Goal: Information Seeking & Learning: Check status

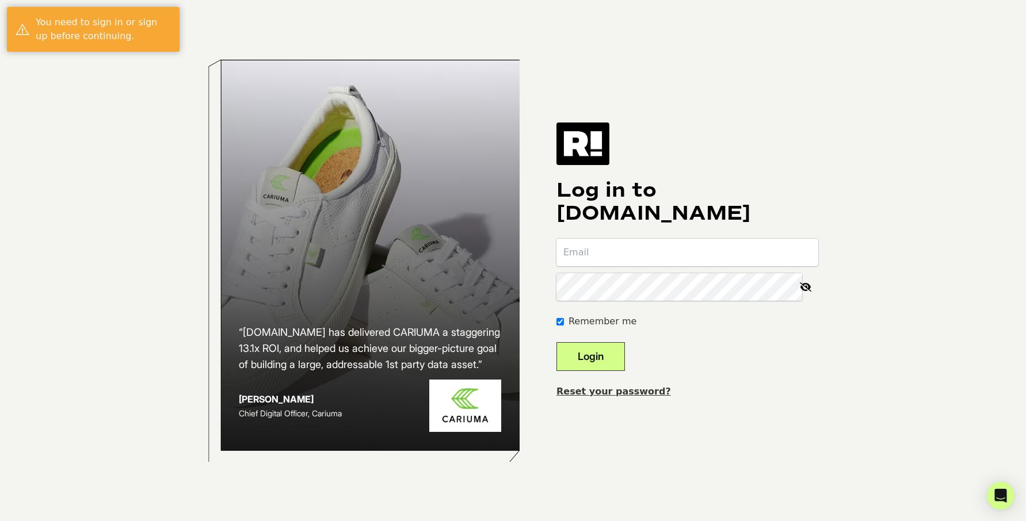
type input "jasmine@foriawellness.com"
click at [621, 359] on button "Login" at bounding box center [590, 356] width 68 height 29
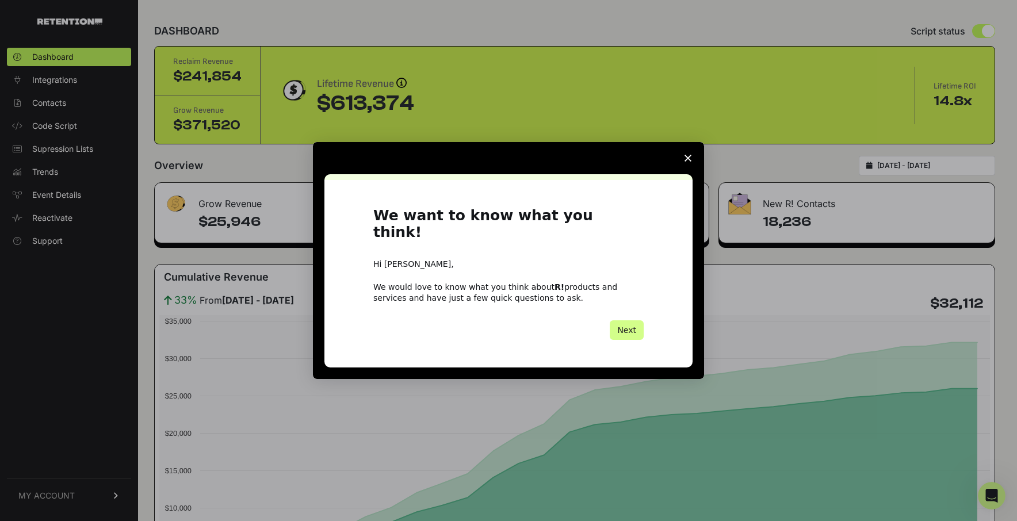
click at [685, 162] on icon "Close survey" at bounding box center [688, 158] width 7 height 7
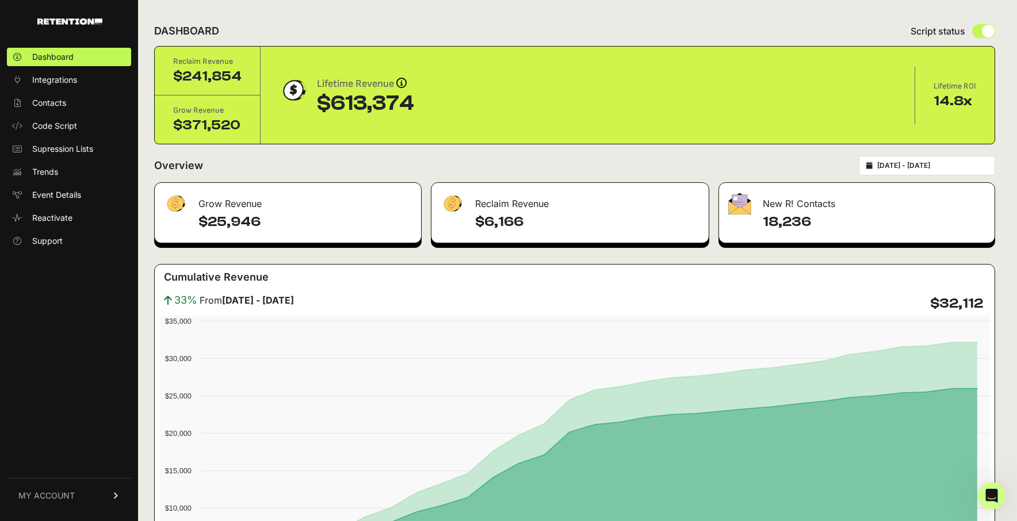
type input "2025-07-20"
type input "[DATE]"
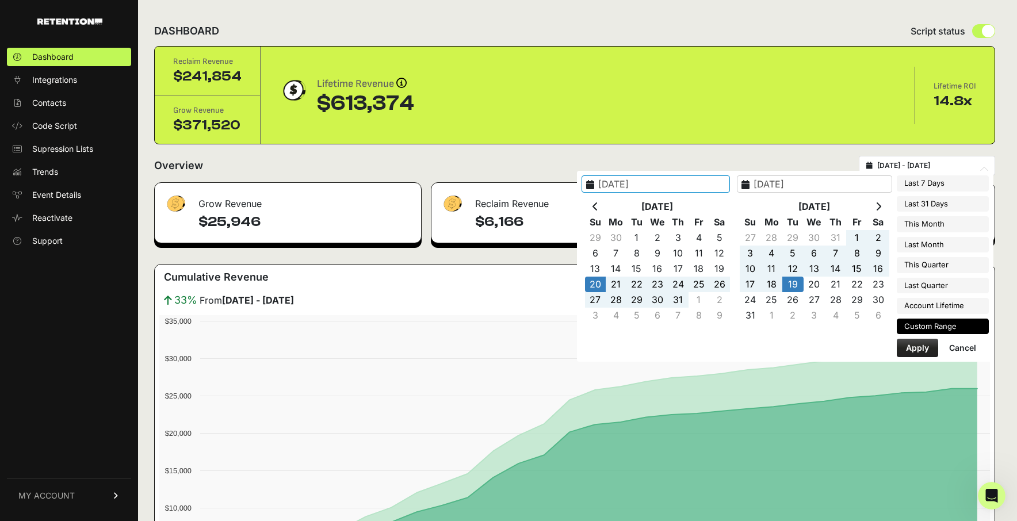
click at [960, 162] on input "2025-07-20 - 2025-08-19" at bounding box center [932, 165] width 110 height 9
type input "[DATE]"
type input "2025-07-20"
type input "[DATE]"
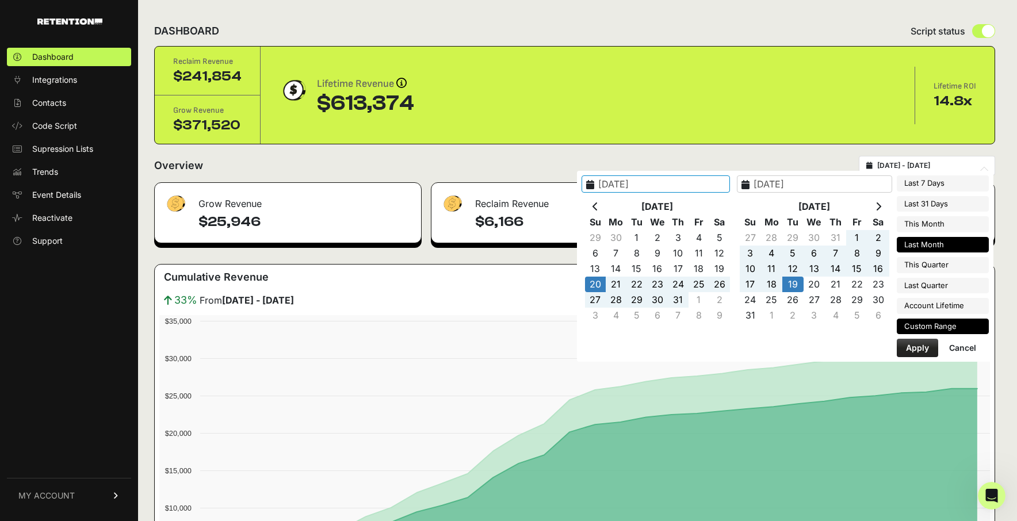
type input "2025-07-01"
type input "2025-07-31"
type input "2023-05-18"
type input "[DATE]"
type input "2025-07-20"
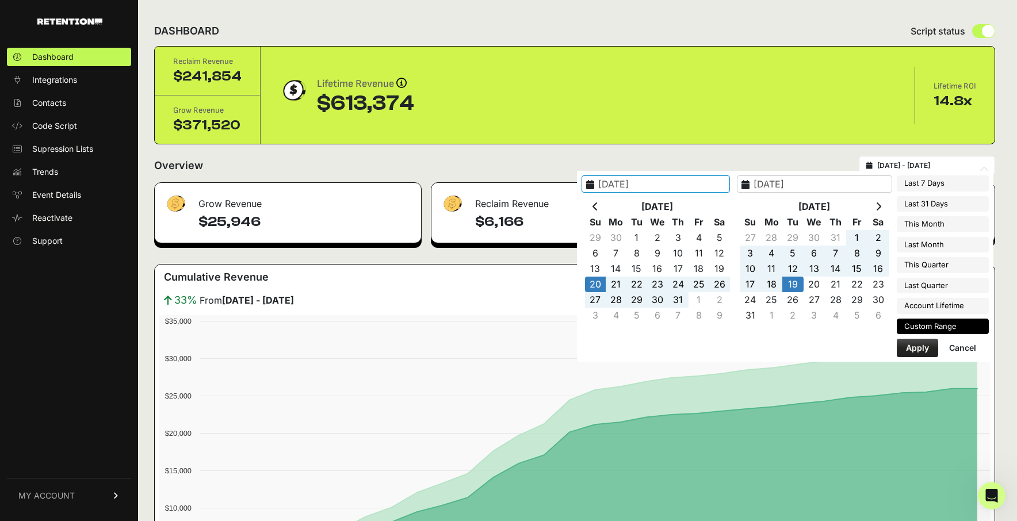
type input "[DATE]"
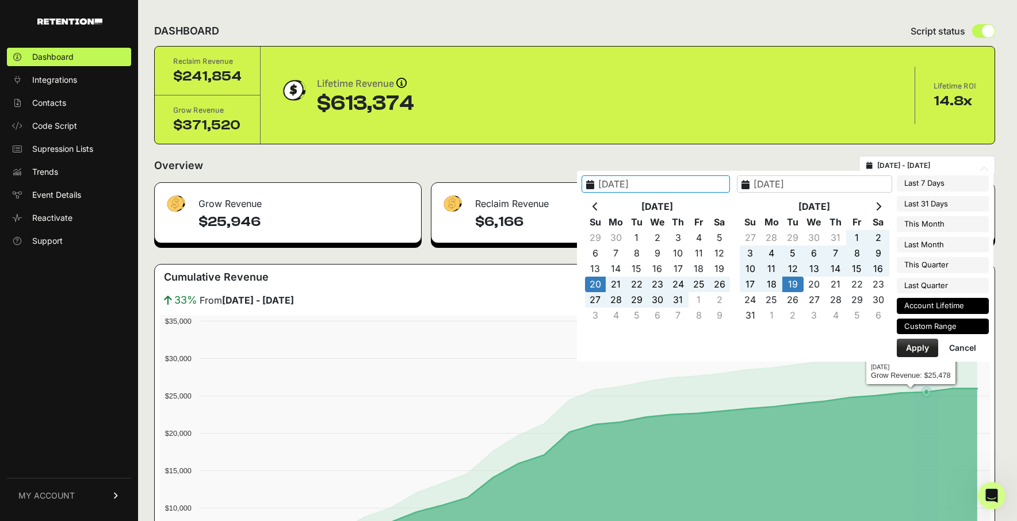
type input "2023-05-18"
type input "[DATE]"
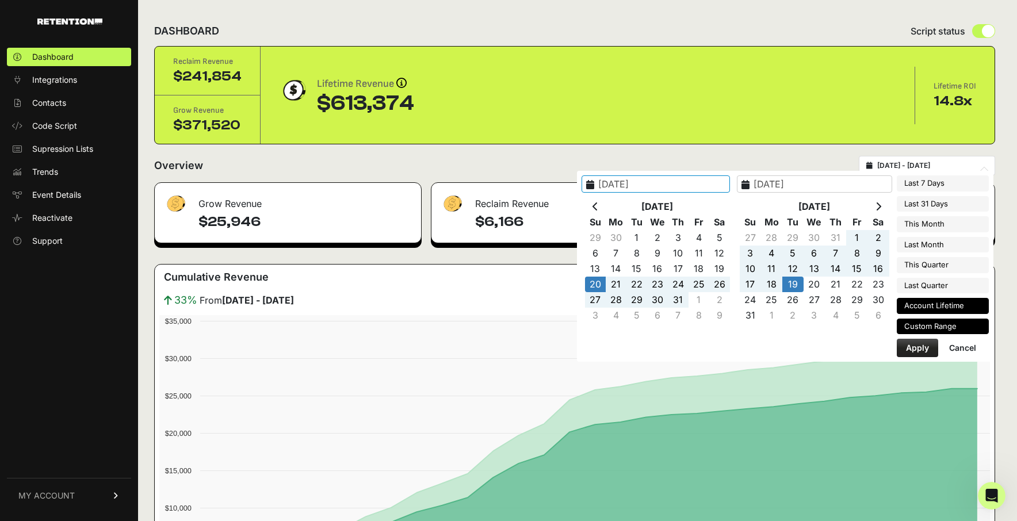
click at [950, 305] on li "Account Lifetime" at bounding box center [943, 306] width 92 height 16
type input "2023-05-18 - 2025-08-18"
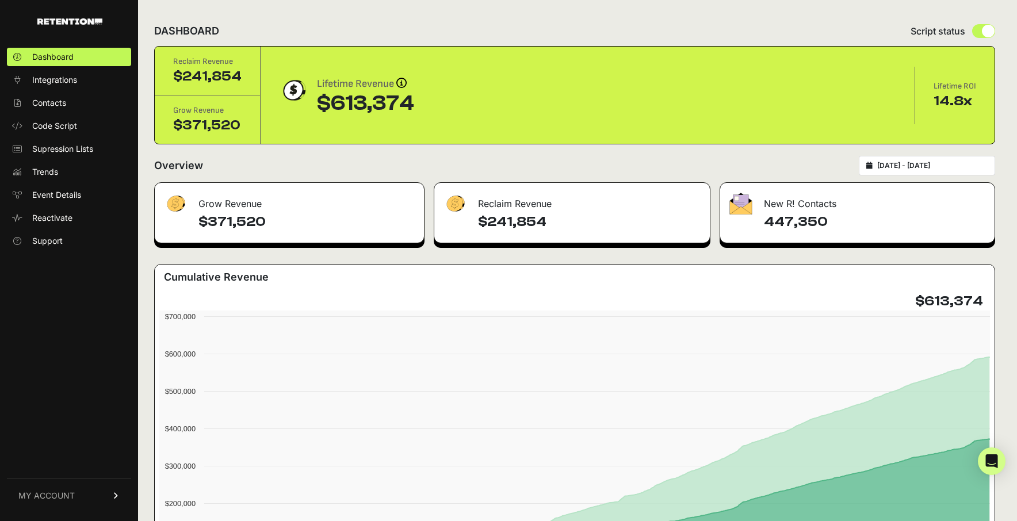
click at [116, 497] on icon at bounding box center [116, 495] width 8 height 7
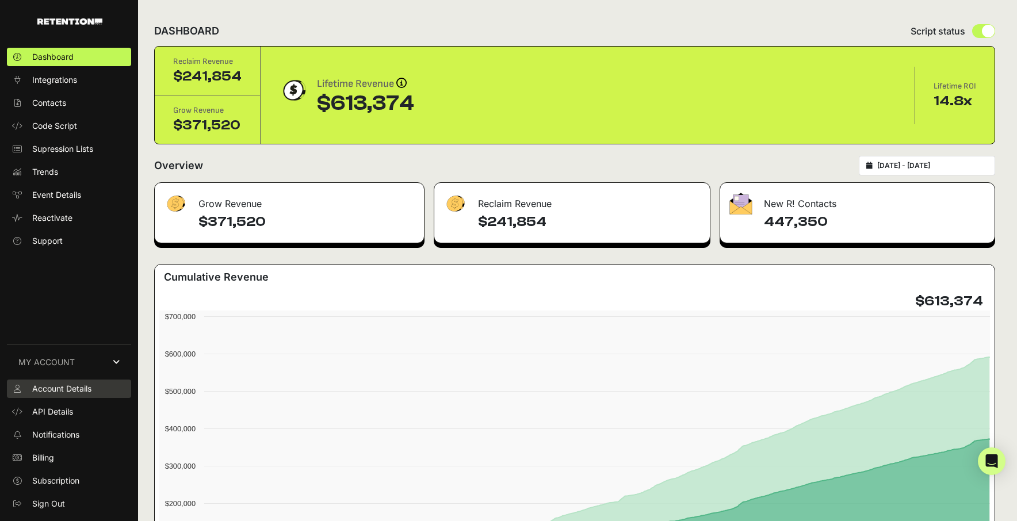
click at [101, 385] on link "Account Details" at bounding box center [69, 389] width 124 height 18
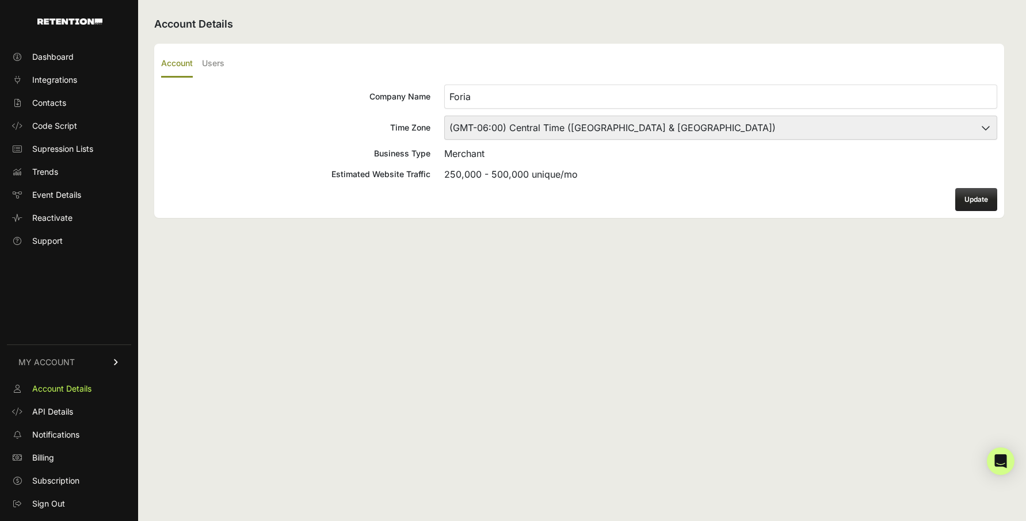
click at [533, 83] on div "Account Users Company Name Foria Time Zone (GMT-10:00) [GEOGRAPHIC_DATA]/[GEOGR…" at bounding box center [579, 131] width 850 height 174
click at [530, 86] on input "Foria" at bounding box center [720, 97] width 553 height 24
click at [221, 65] on label "Users" at bounding box center [213, 64] width 22 height 27
click at [0, 0] on input "Users" at bounding box center [0, 0] width 0 height 0
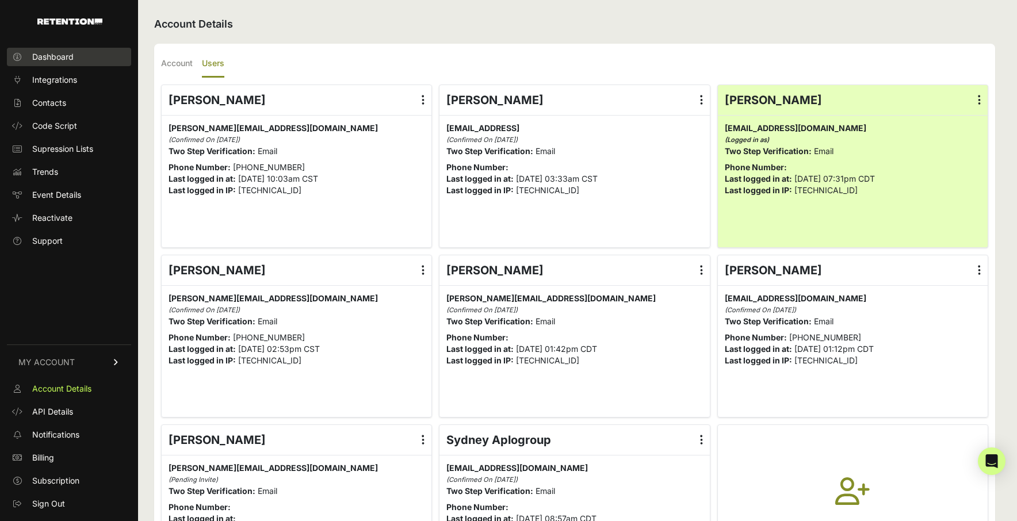
click at [56, 52] on span "Dashboard" at bounding box center [52, 57] width 41 height 12
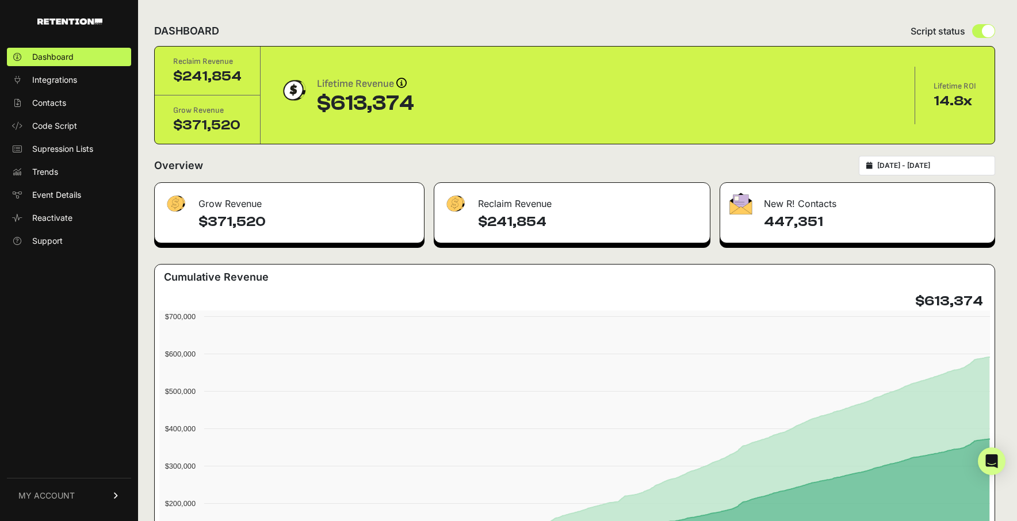
type input "[DATE]"
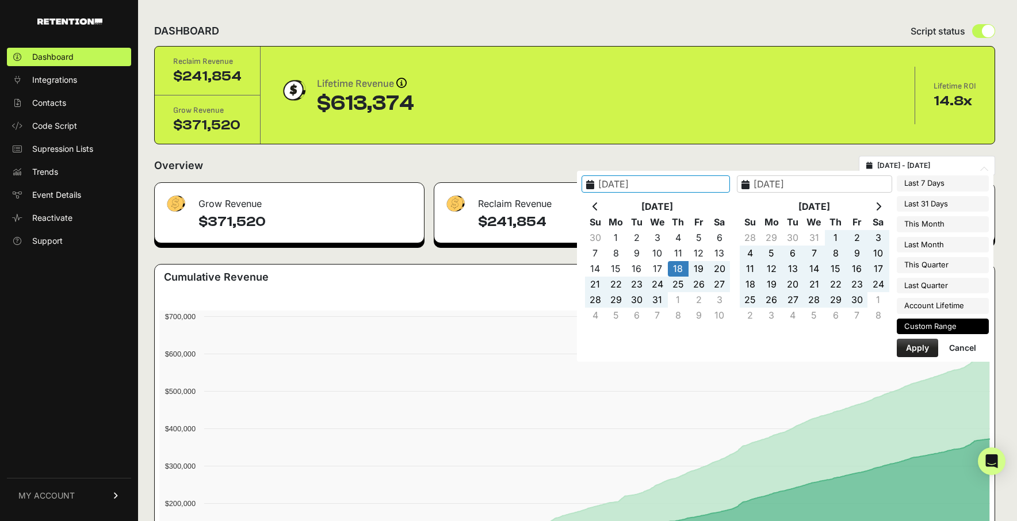
click at [931, 167] on input "2023-05-18 - 2025-08-19" at bounding box center [932, 165] width 110 height 9
type input "[DATE]"
type input "2025-07-19"
type input "[DATE]"
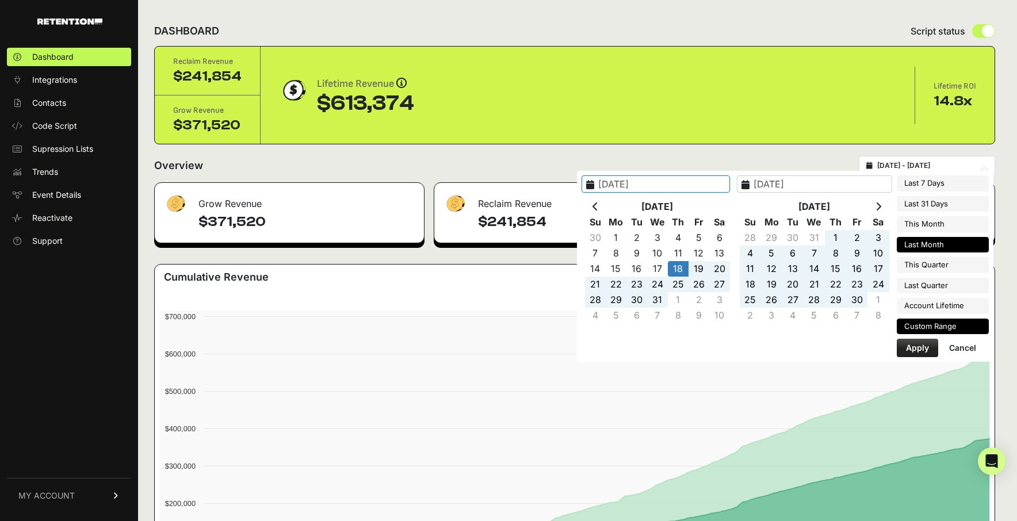
type input "2025-08-01"
type input "2025-08-31"
type input "[DATE]"
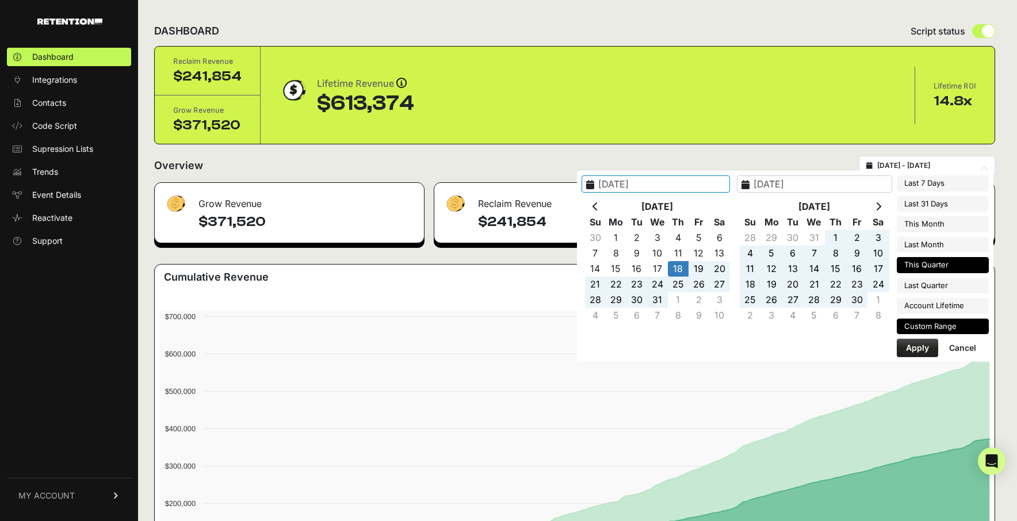
type input "[DATE]"
type input "2025-09-30"
type input "[DATE]"
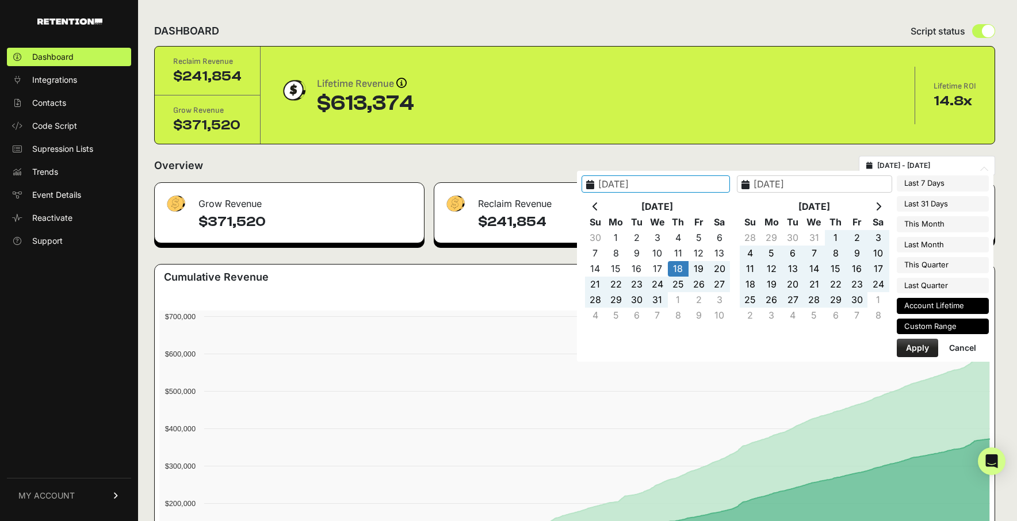
type input "2025-04-01"
type input "2025-06-30"
type input "[DATE]"
click at [924, 329] on li "Custom Range" at bounding box center [943, 327] width 92 height 16
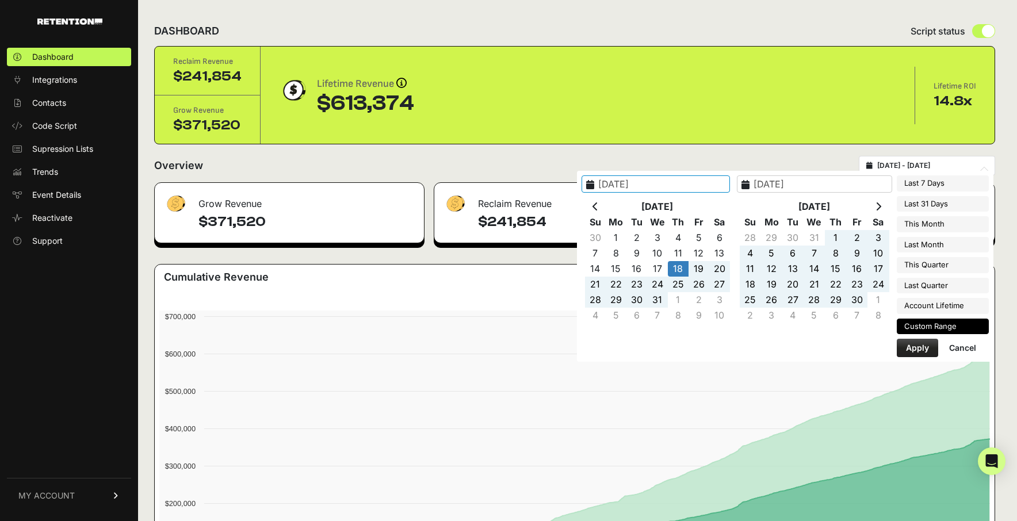
type input "[DATE]"
click at [884, 205] on th at bounding box center [878, 207] width 21 height 16
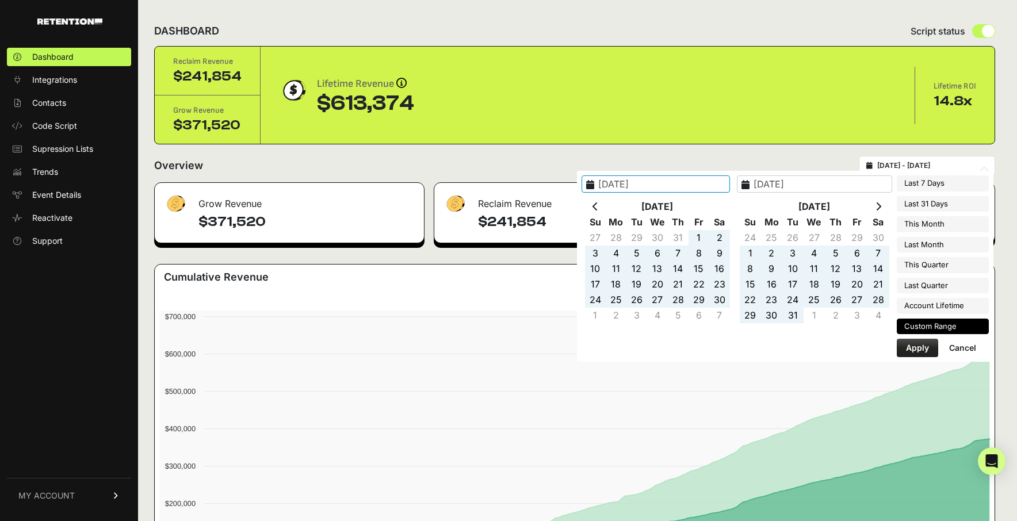
click at [884, 205] on th at bounding box center [878, 207] width 21 height 16
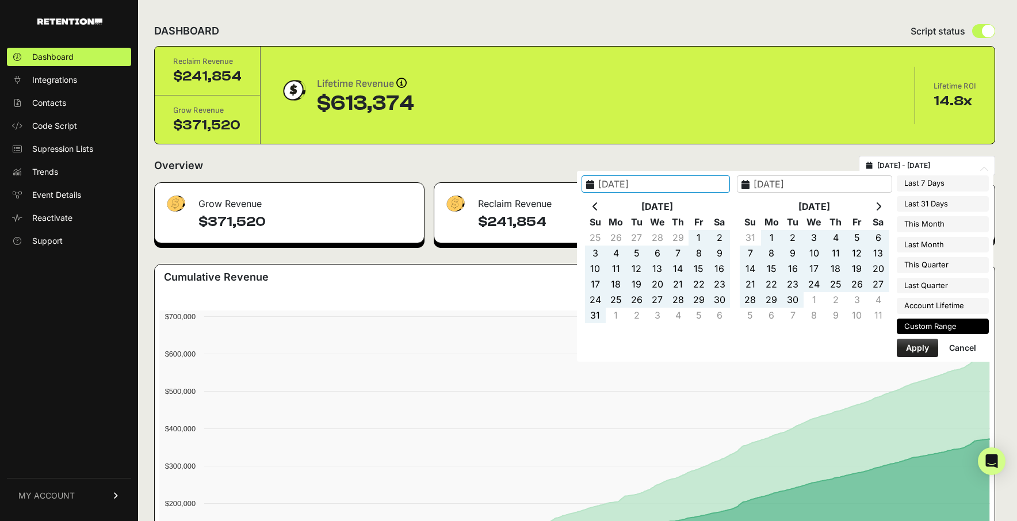
click at [884, 205] on th at bounding box center [878, 207] width 21 height 16
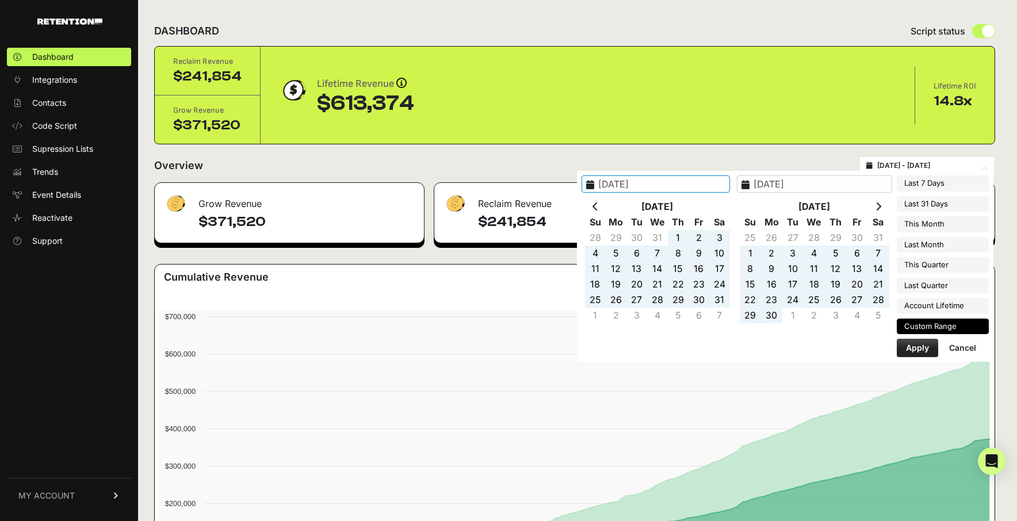
click at [884, 205] on th at bounding box center [878, 207] width 21 height 16
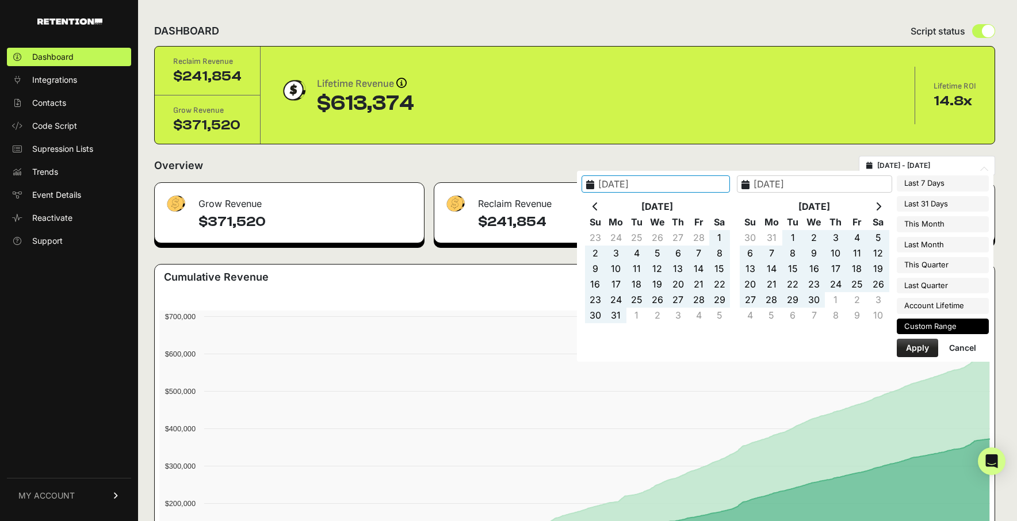
click at [884, 205] on th at bounding box center [878, 207] width 21 height 16
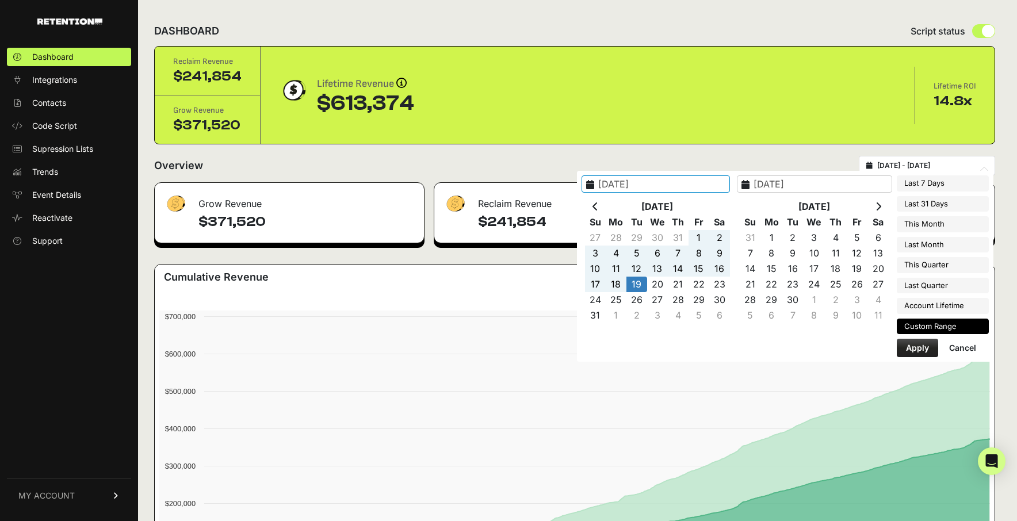
click at [884, 205] on th at bounding box center [878, 207] width 21 height 16
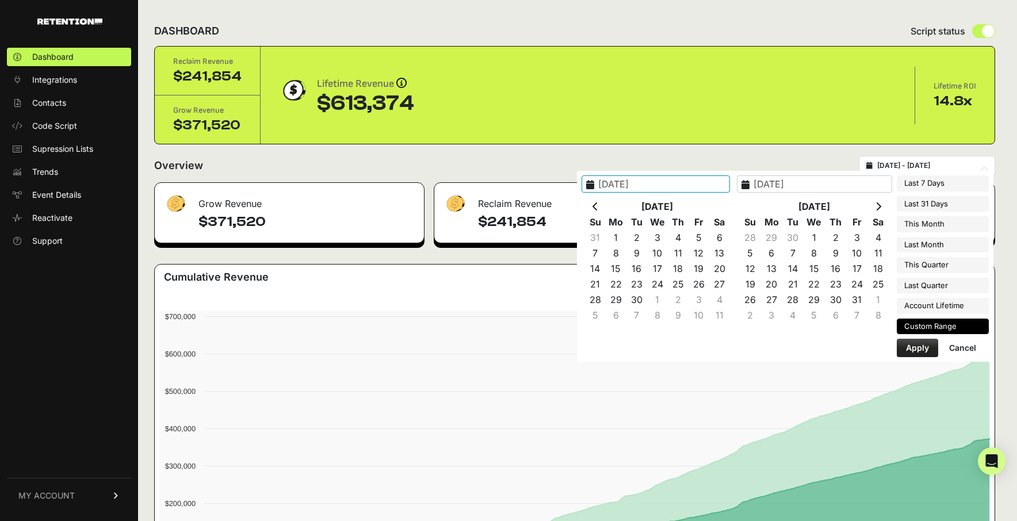
click at [884, 205] on th at bounding box center [878, 207] width 21 height 16
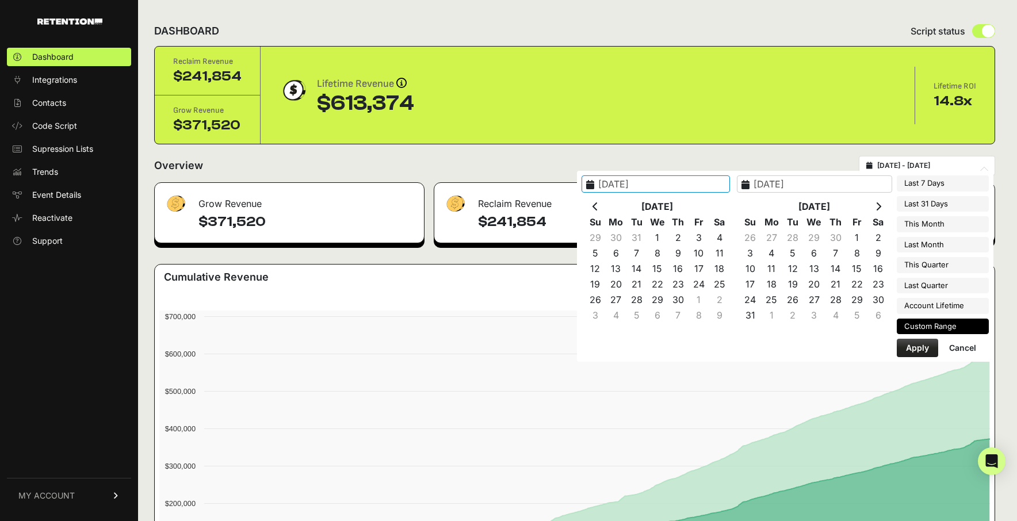
click at [884, 205] on th at bounding box center [878, 207] width 21 height 16
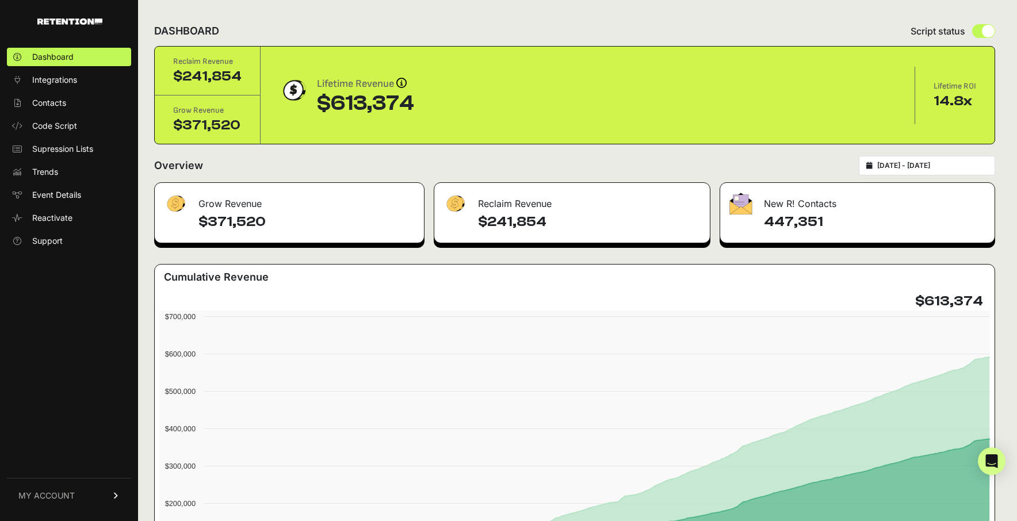
type input "[DATE]"
click at [919, 167] on input "[DATE] - [DATE]" at bounding box center [932, 165] width 110 height 9
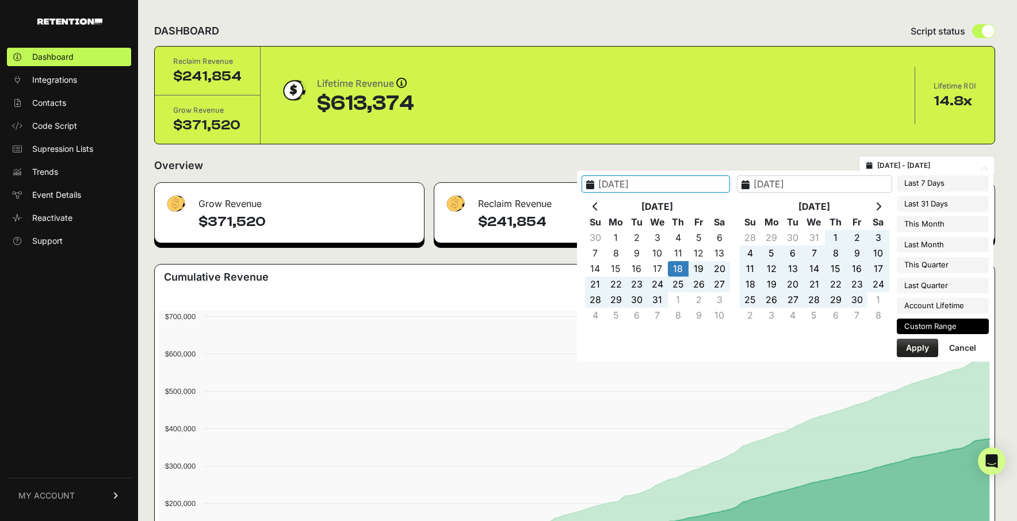
type input "[DATE]"
click at [877, 211] on th at bounding box center [878, 207] width 21 height 16
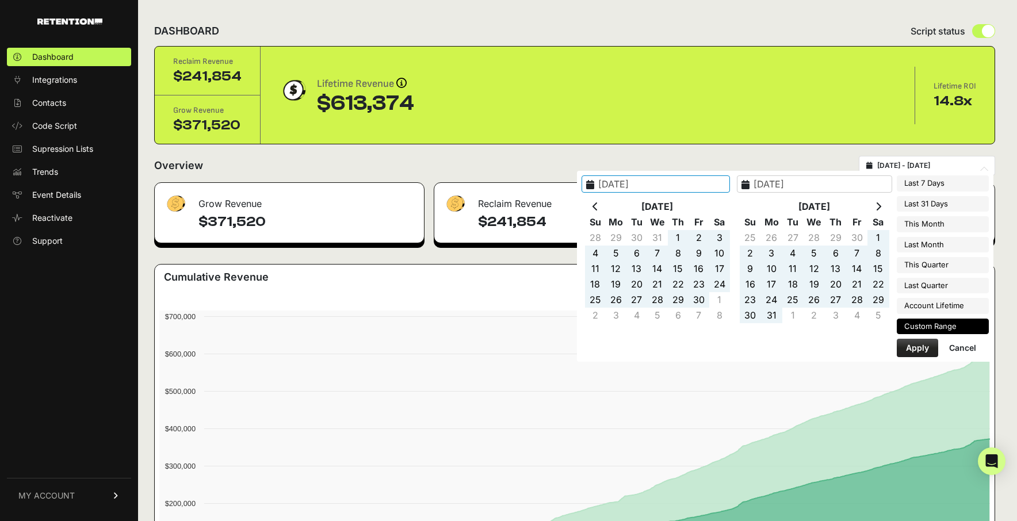
click at [877, 211] on th at bounding box center [878, 207] width 21 height 16
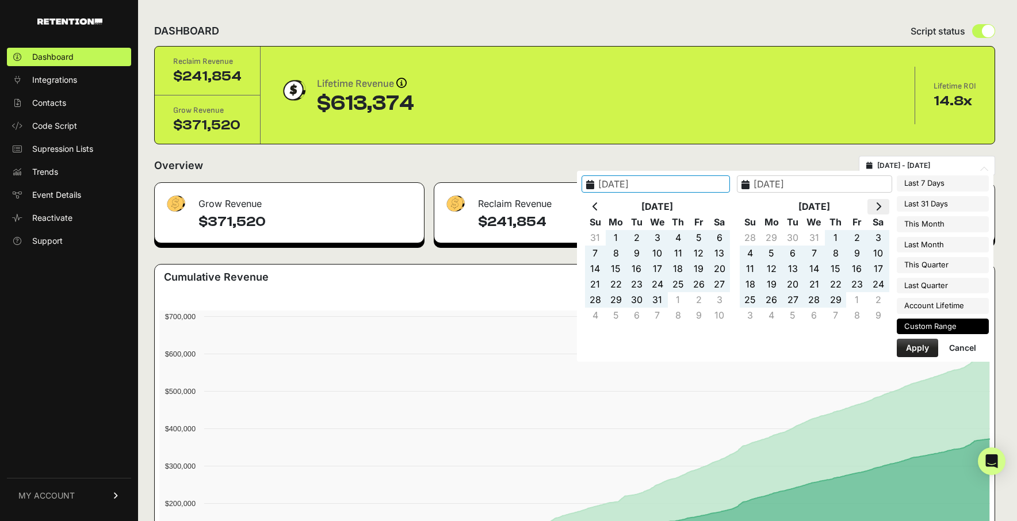
click at [877, 211] on th at bounding box center [878, 207] width 21 height 16
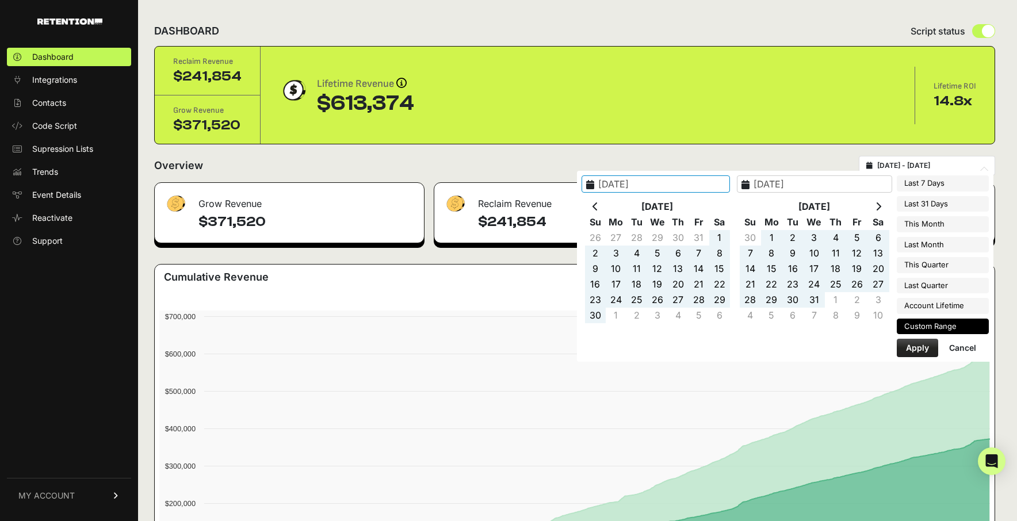
click at [877, 211] on th at bounding box center [878, 207] width 21 height 16
type input "[DATE]"
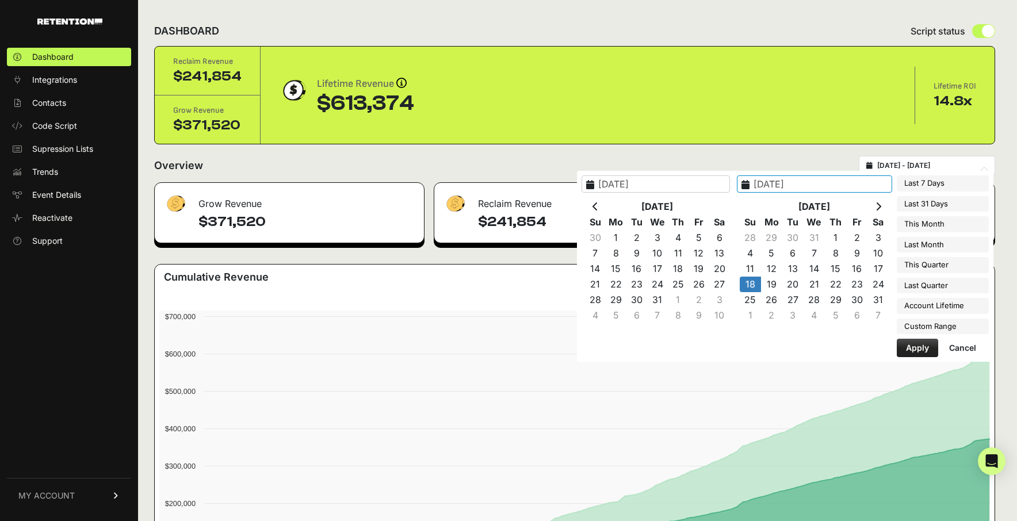
click at [795, 186] on input "2024-07-31" at bounding box center [814, 183] width 155 height 17
type input "2025-07-31"
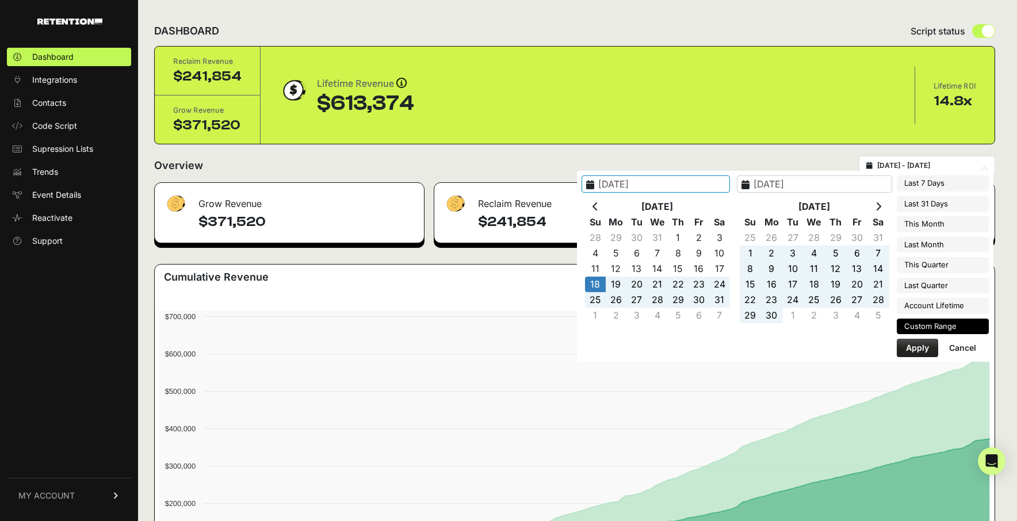
click at [873, 203] on th at bounding box center [878, 207] width 21 height 16
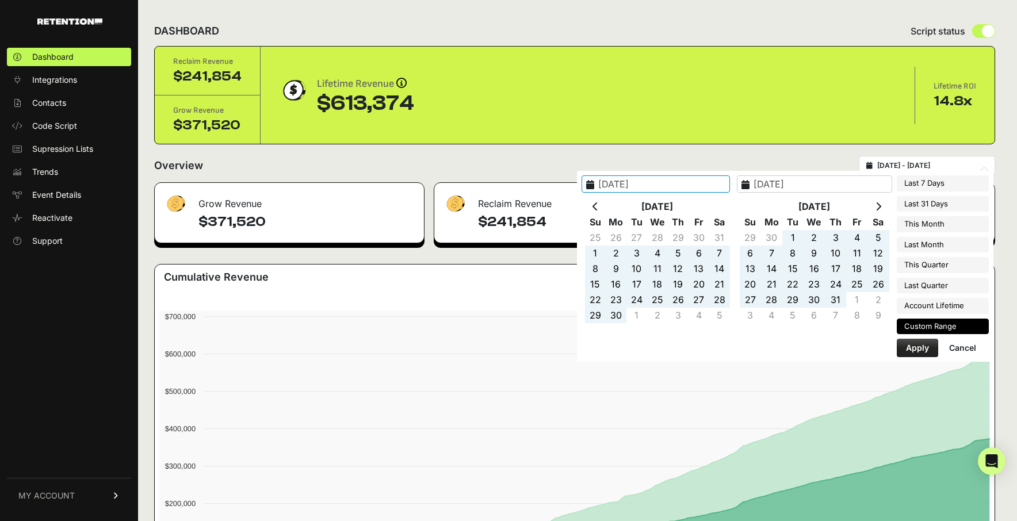
click at [873, 203] on th at bounding box center [878, 207] width 21 height 16
click at [873, 204] on th at bounding box center [878, 207] width 21 height 16
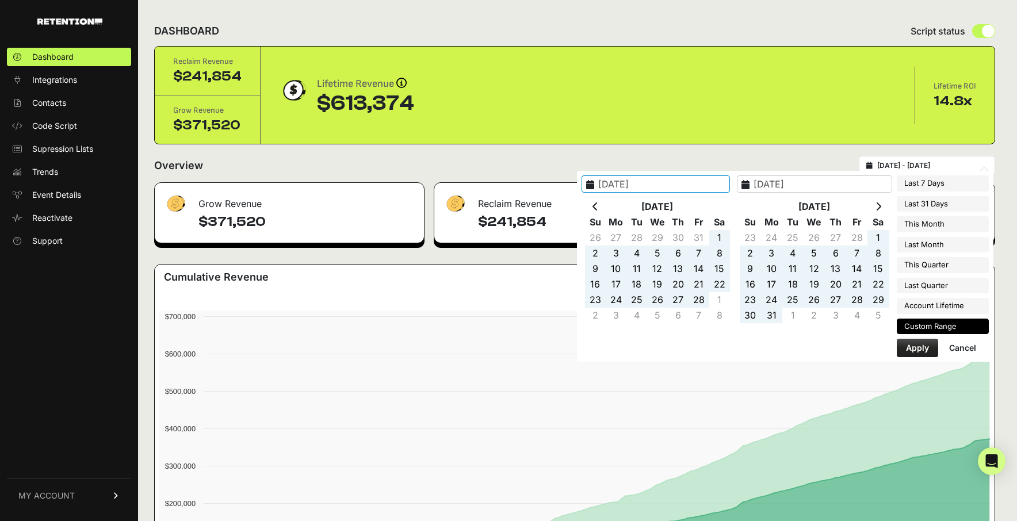
click at [873, 204] on th at bounding box center [878, 207] width 21 height 16
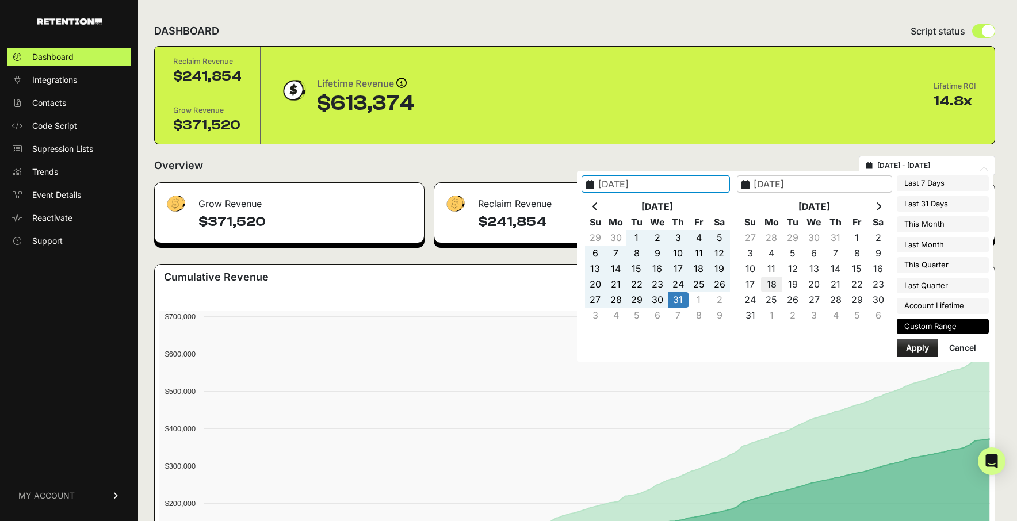
type input "[DATE]"
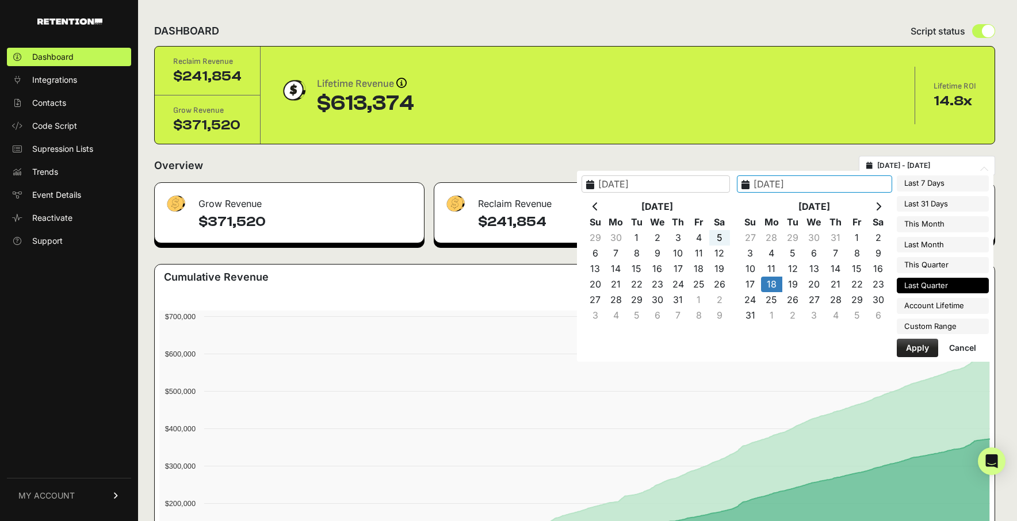
type input "2025-08-15"
type input "[DATE]"
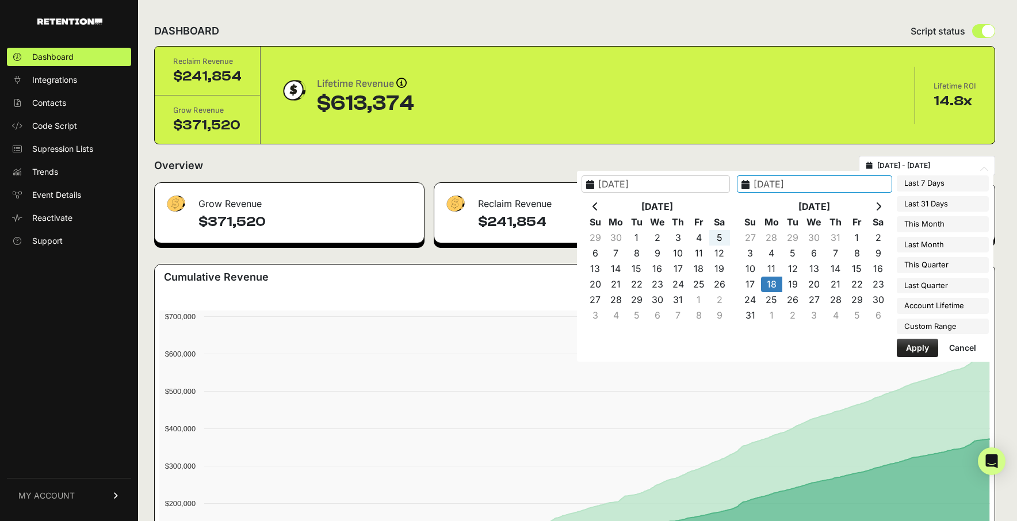
type input "[DATE]"
click at [656, 181] on input "[DATE]" at bounding box center [656, 183] width 148 height 17
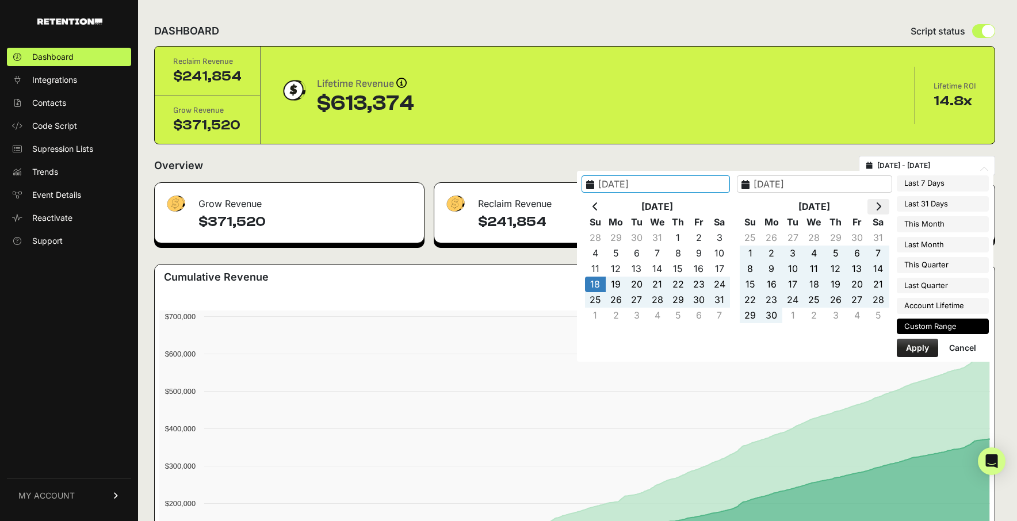
click at [881, 207] on icon at bounding box center [879, 206] width 6 height 9
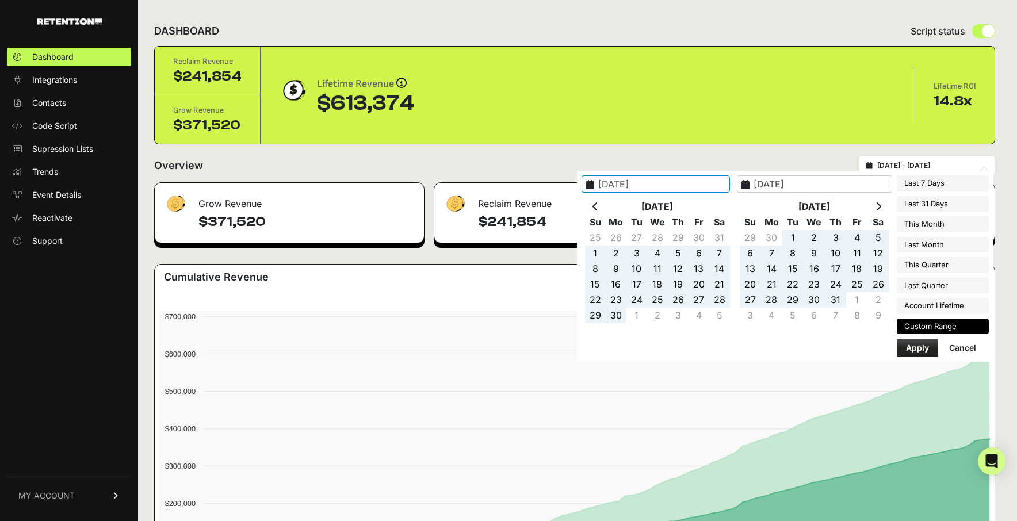
click at [881, 207] on icon at bounding box center [879, 206] width 6 height 9
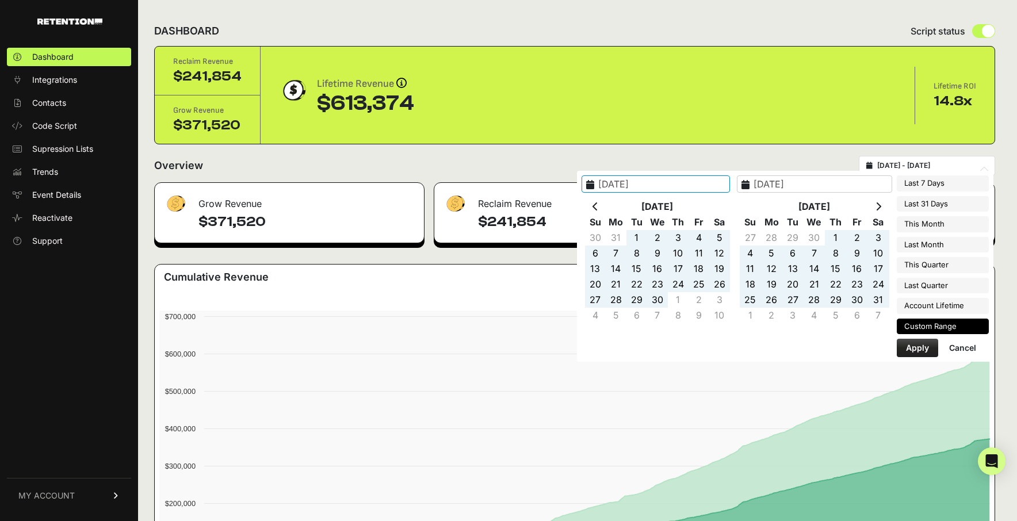
click at [881, 207] on icon at bounding box center [879, 206] width 6 height 9
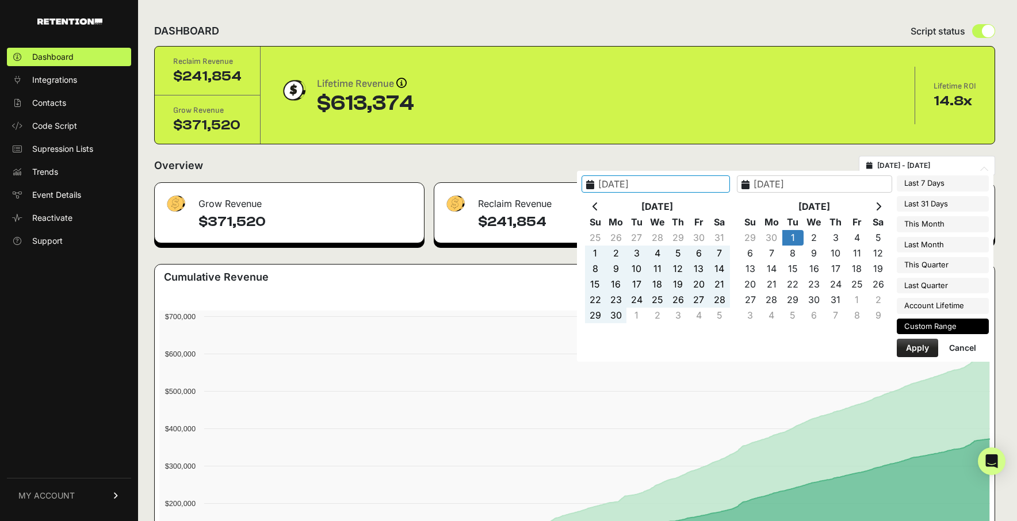
click at [881, 207] on icon at bounding box center [879, 206] width 6 height 9
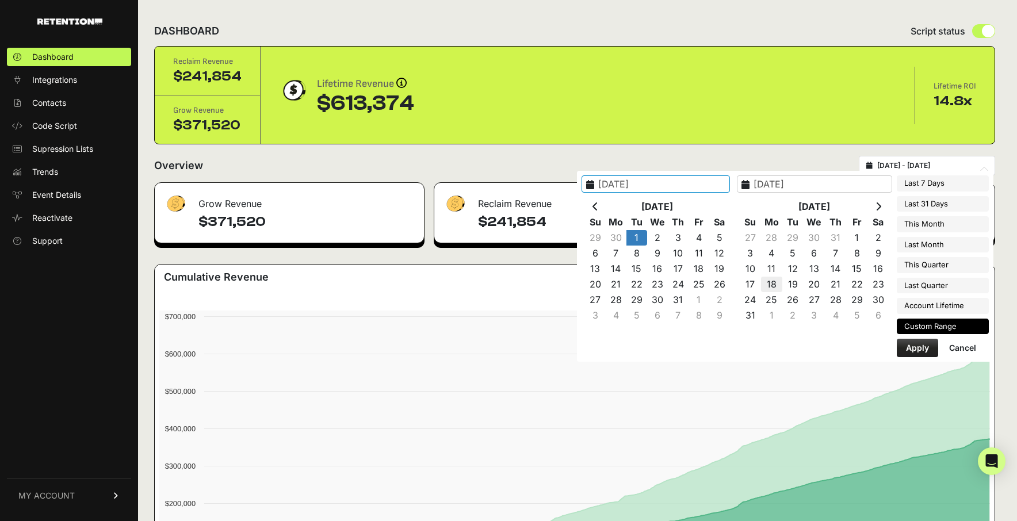
type input "[DATE]"
click at [960, 329] on li "Custom Range" at bounding box center [943, 327] width 92 height 16
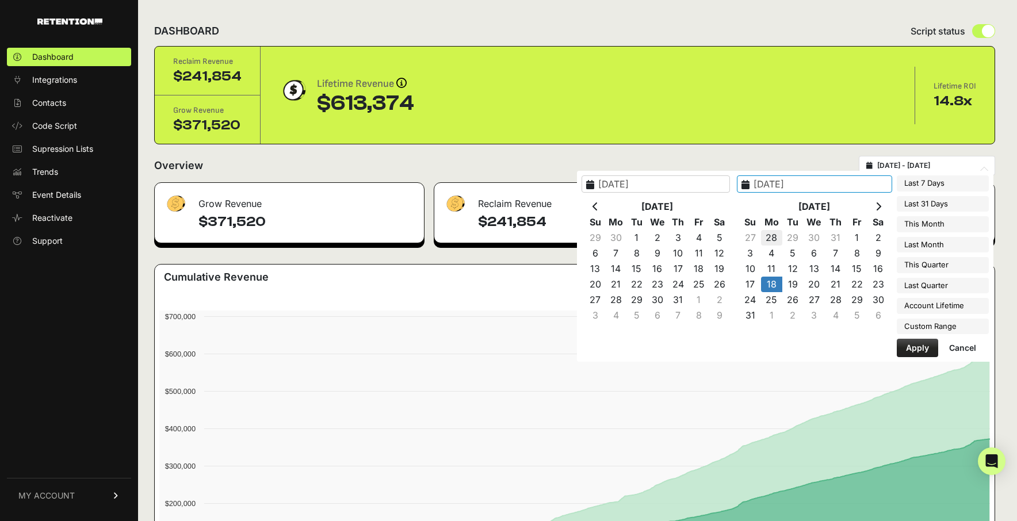
type input "[DATE]"
click at [652, 186] on input "[DATE]" at bounding box center [656, 183] width 148 height 17
type input "[DATE]"
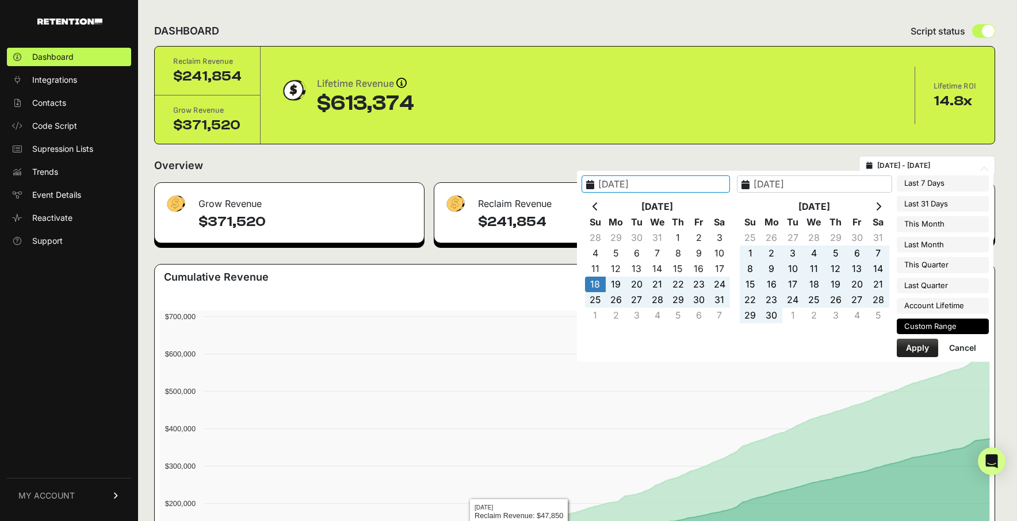
type input "2024-08-18 - 2025-07-28"
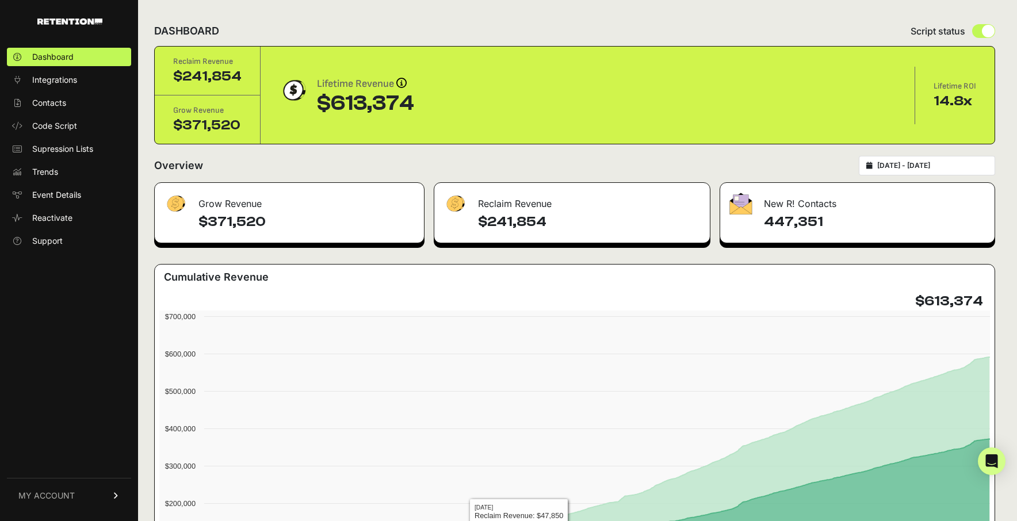
click at [450, 260] on div "Grow Revenue $371,520 Reclaim Revenue $241,854 New R! Contacts 447,351 Cumulati…" at bounding box center [574, 417] width 841 height 471
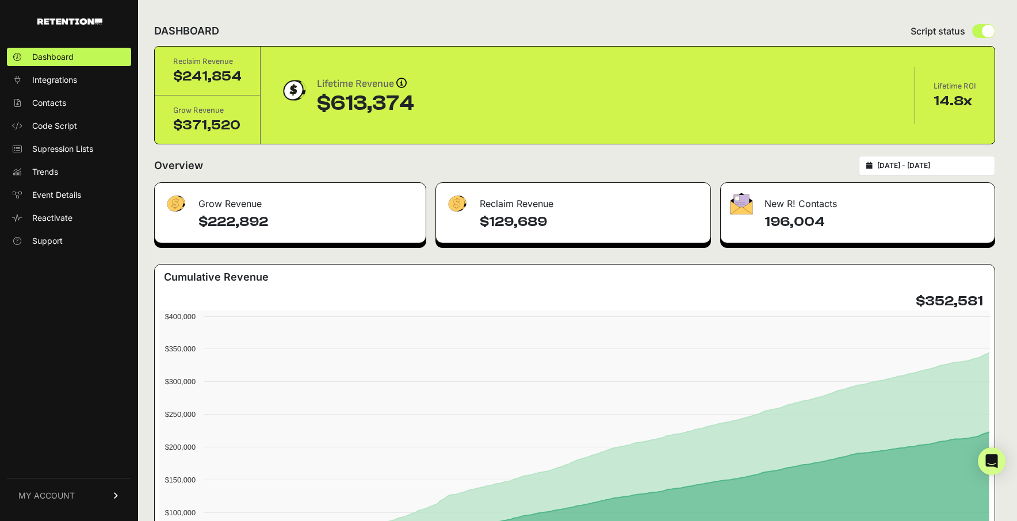
type input "[DATE]"
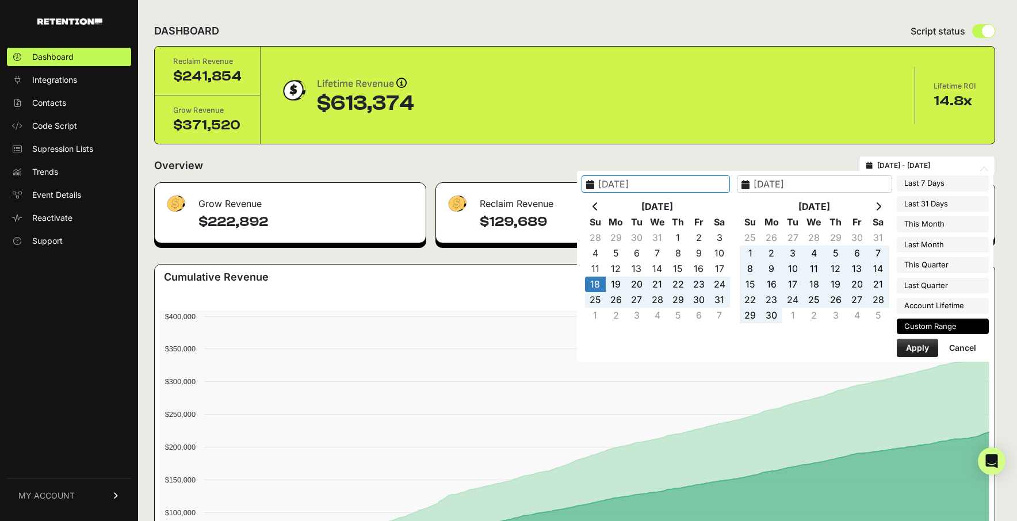
click at [950, 161] on input "[DATE] - [DATE]" at bounding box center [932, 165] width 110 height 9
type input "[DATE]"
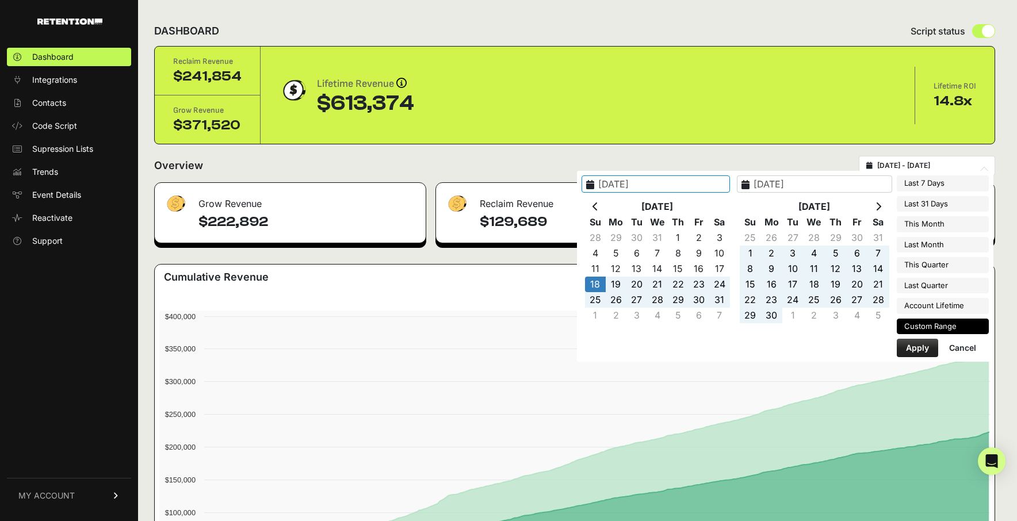
click at [828, 184] on input "[DATE]" at bounding box center [814, 183] width 155 height 17
click at [881, 207] on icon at bounding box center [879, 206] width 6 height 9
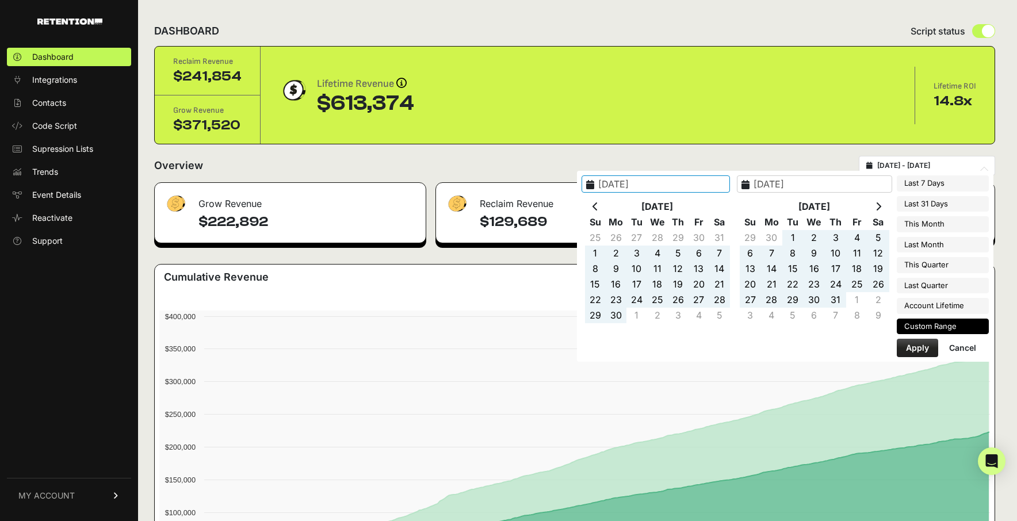
click at [881, 207] on icon at bounding box center [879, 206] width 6 height 9
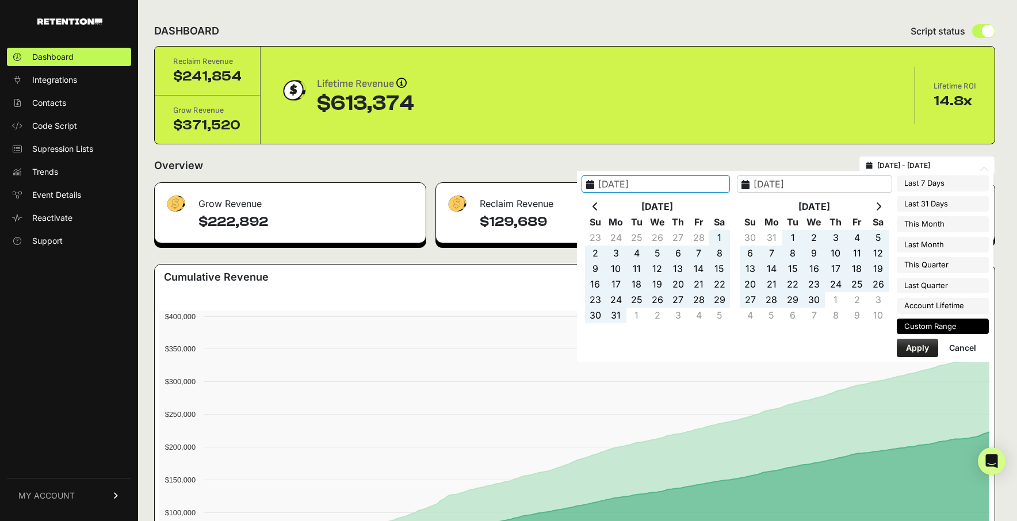
click at [881, 207] on icon at bounding box center [879, 206] width 6 height 9
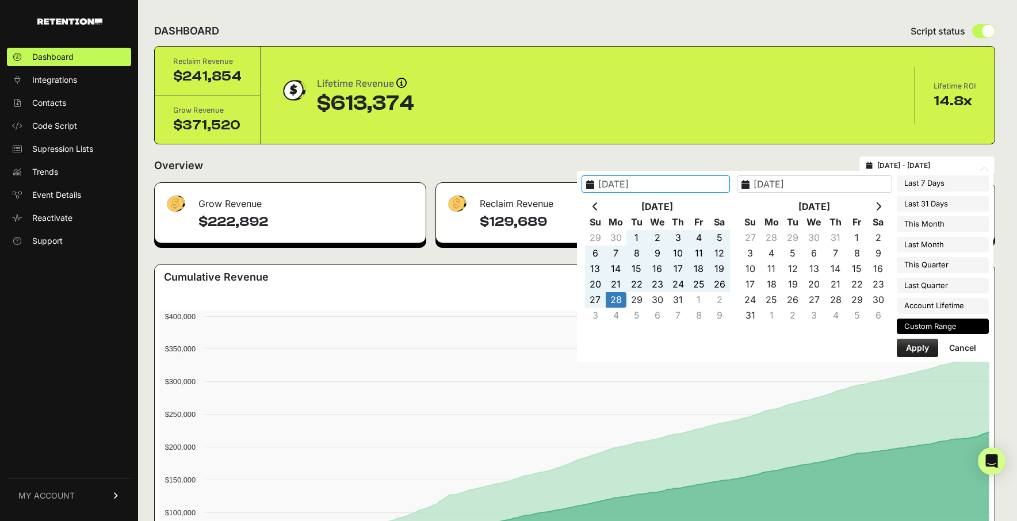
click at [881, 207] on icon at bounding box center [879, 206] width 6 height 9
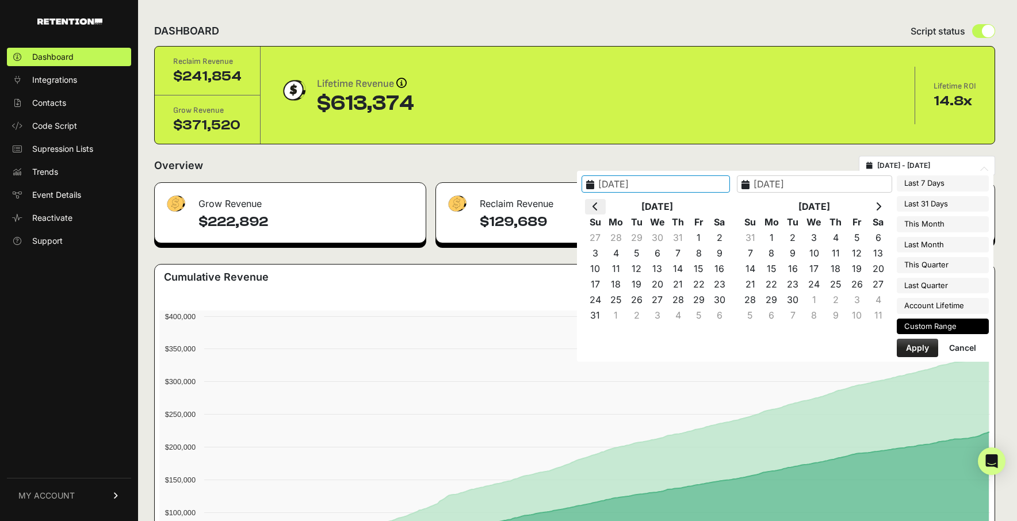
click at [606, 207] on th at bounding box center [595, 207] width 21 height 16
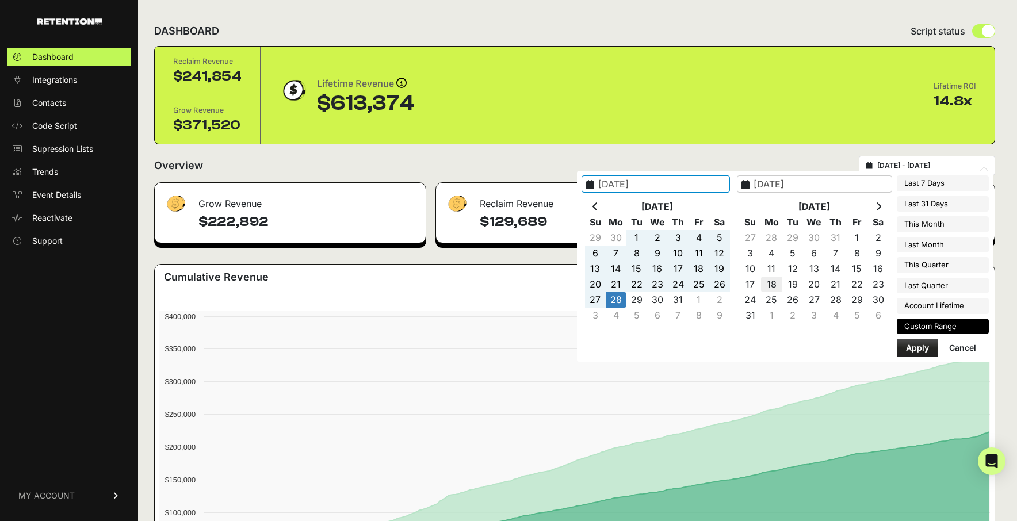
type input "2025-08-18"
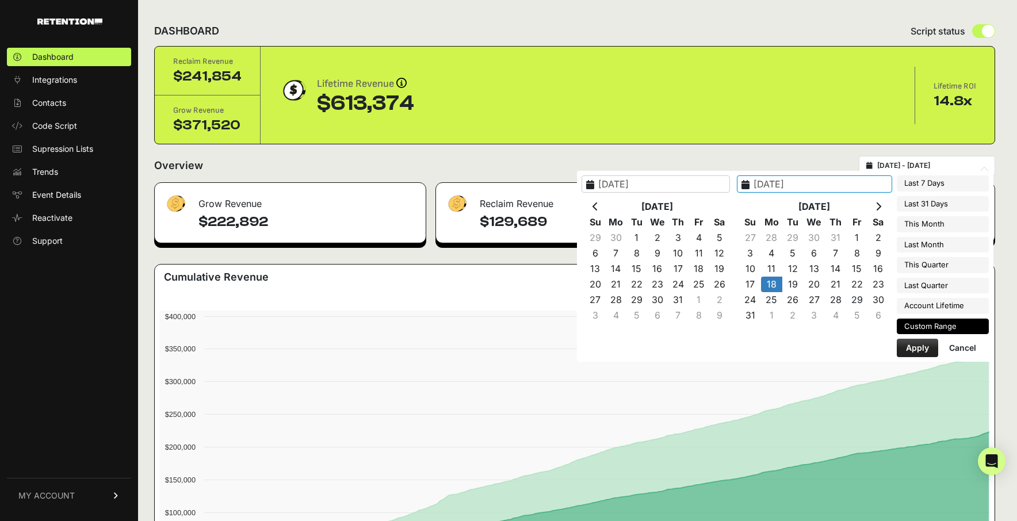
type input "2025-08-01"
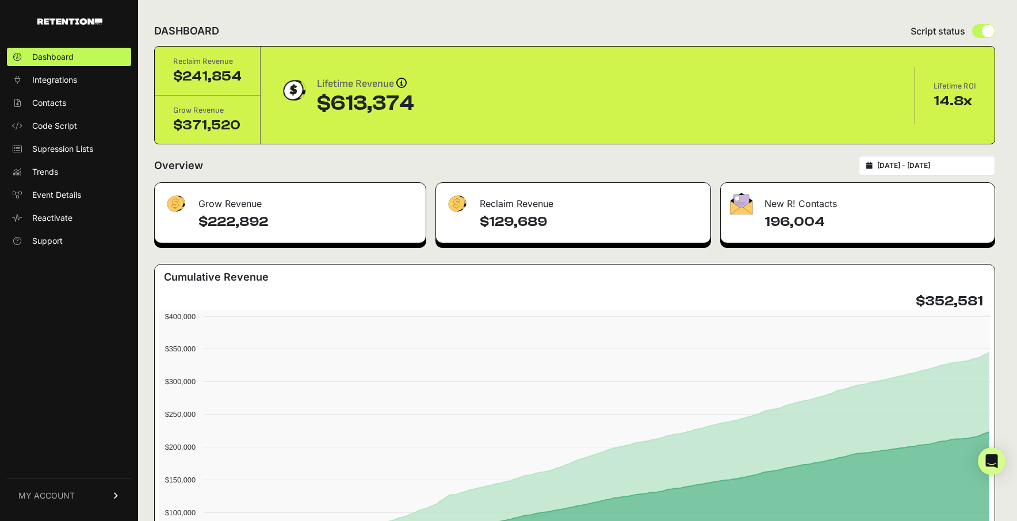
type input "2024-08-18"
type input "[DATE]"
click at [964, 167] on input "2024-08-18 - 2025-07-28" at bounding box center [932, 165] width 110 height 9
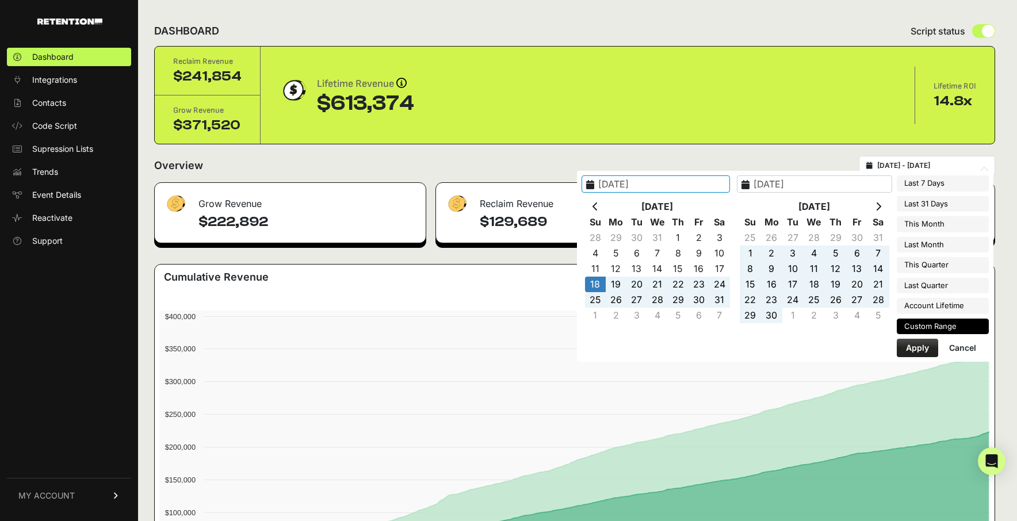
type input "2025-08-12"
type input "2025-08-18"
type input "2024-08-18"
type input "[DATE]"
click at [838, 181] on input "[DATE]" at bounding box center [814, 183] width 155 height 17
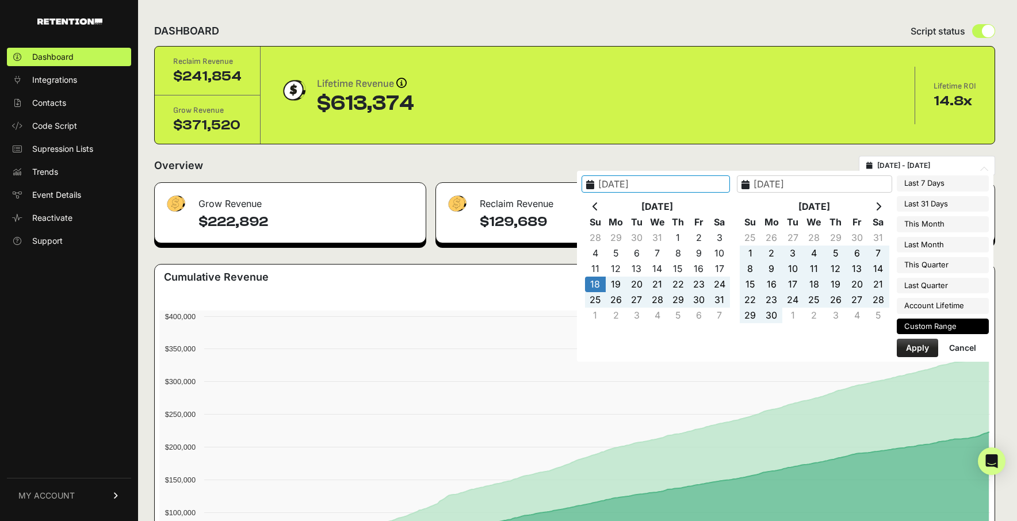
click at [883, 205] on th at bounding box center [878, 207] width 21 height 16
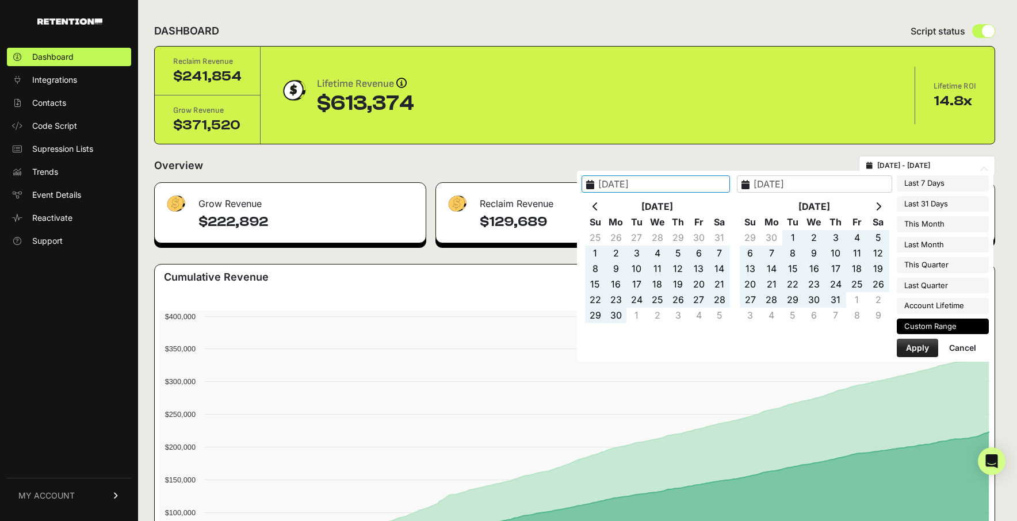
click at [883, 205] on th at bounding box center [878, 207] width 21 height 16
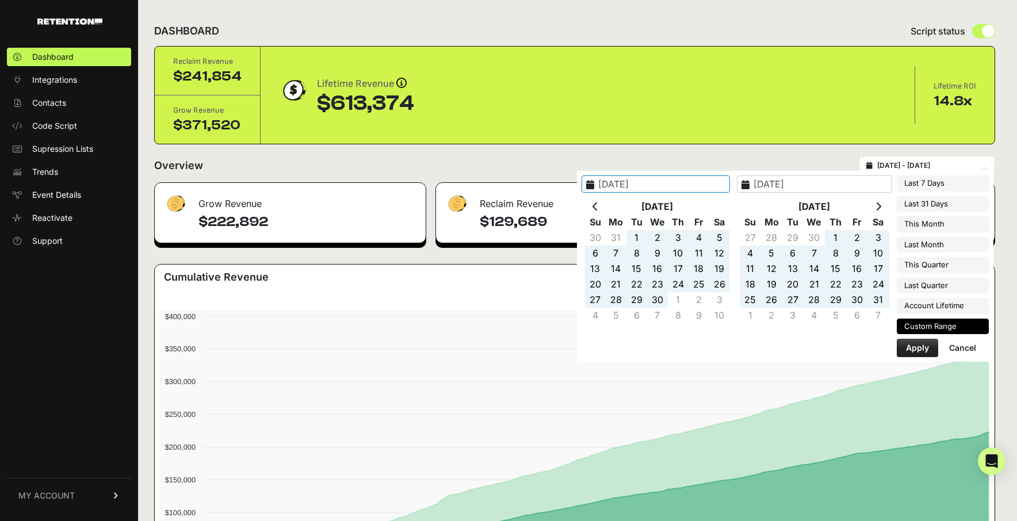
click at [883, 205] on th at bounding box center [878, 207] width 21 height 16
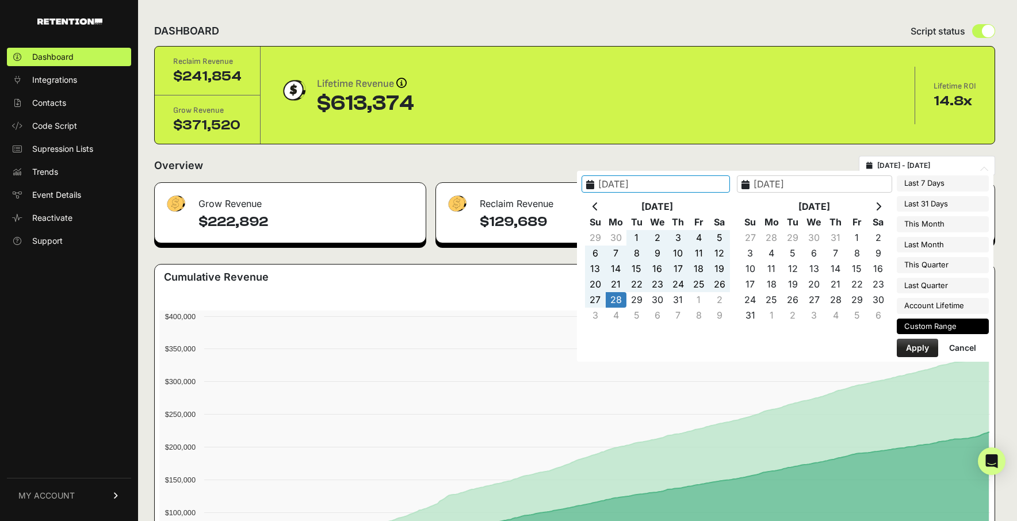
click at [883, 205] on th at bounding box center [878, 207] width 21 height 16
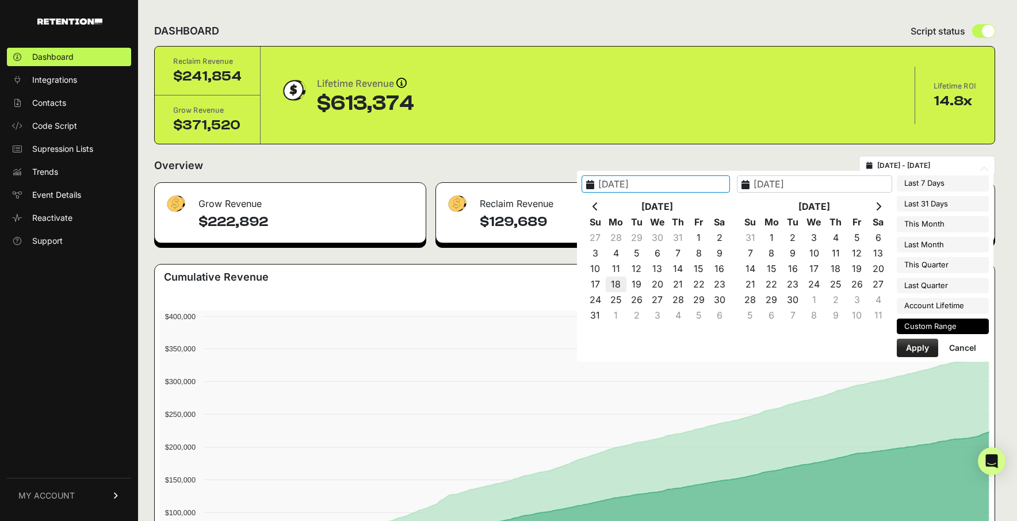
type input "2025-08-18"
type input "2025-08-25"
type input "2025-08-17"
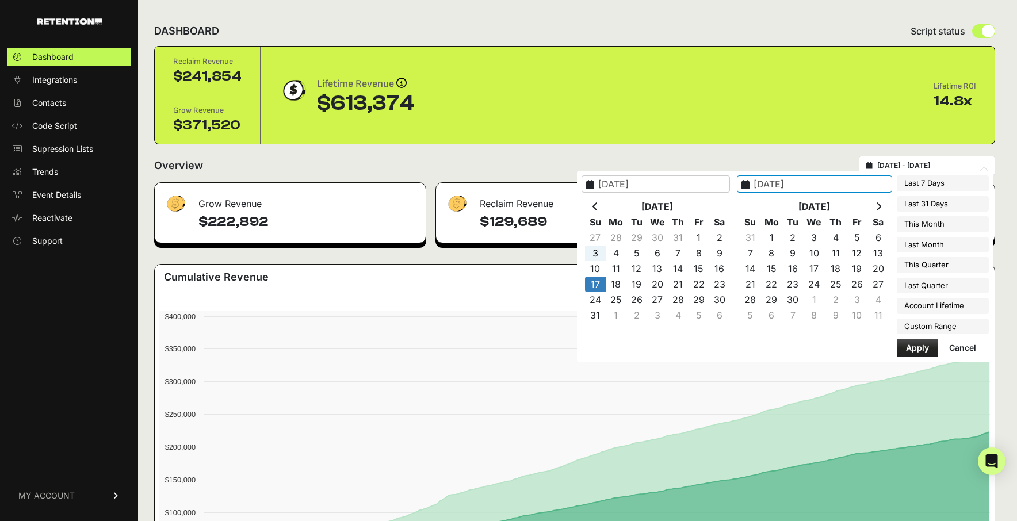
type input "2025-07-27"
click at [655, 186] on input "2025-08-17" at bounding box center [656, 183] width 148 height 17
type input "2024-08-17"
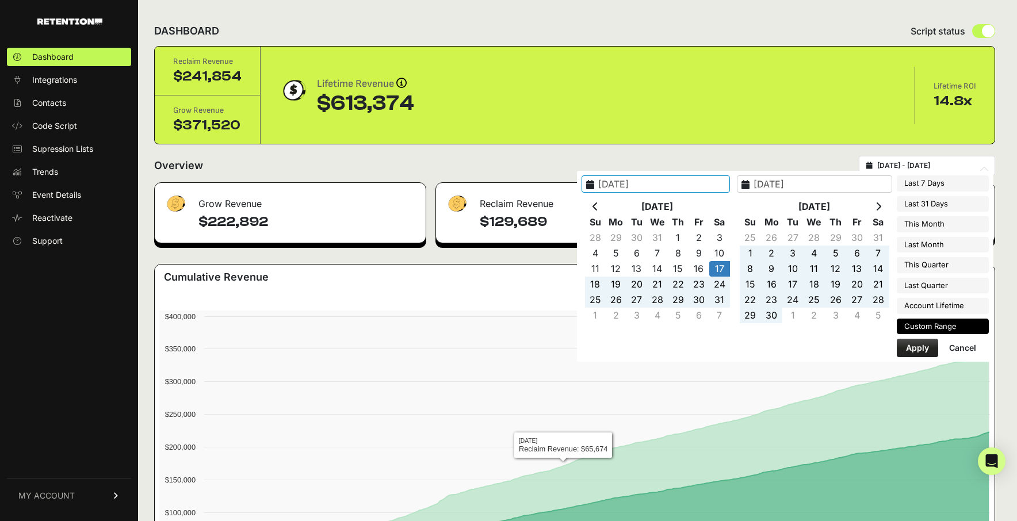
type input "2024-08-17 - 2025-07-27"
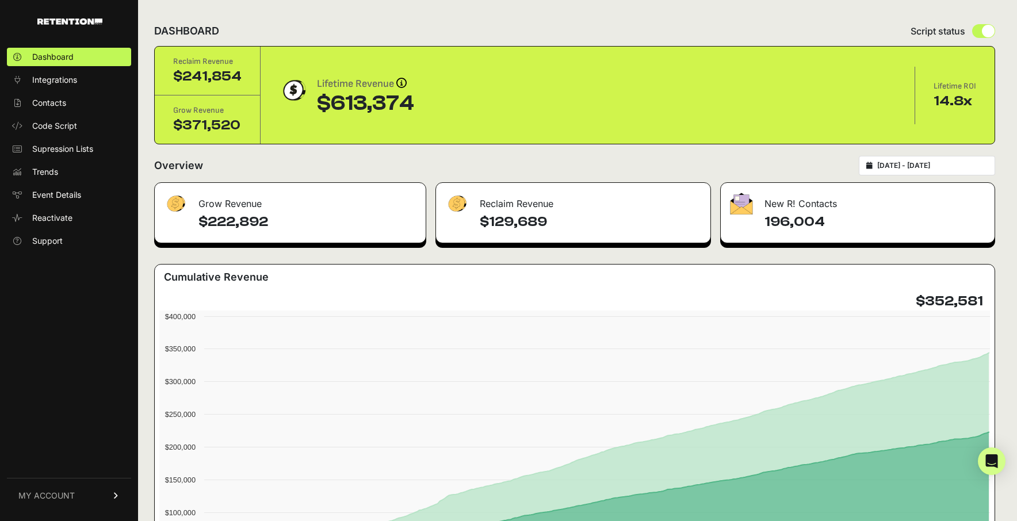
click at [534, 254] on div "Grow Revenue $222,892 Reclaim Revenue $129,689 New R! Contacts 196,004 Cumulati…" at bounding box center [574, 417] width 841 height 471
type input "[DATE]"
click at [969, 166] on input "[DATE] - [DATE]" at bounding box center [932, 165] width 110 height 9
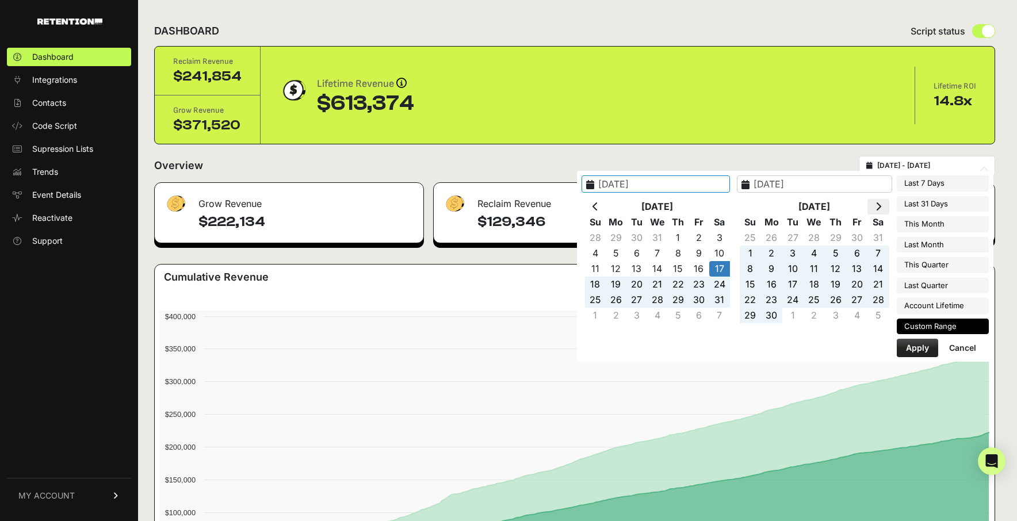
type input "[DATE]"
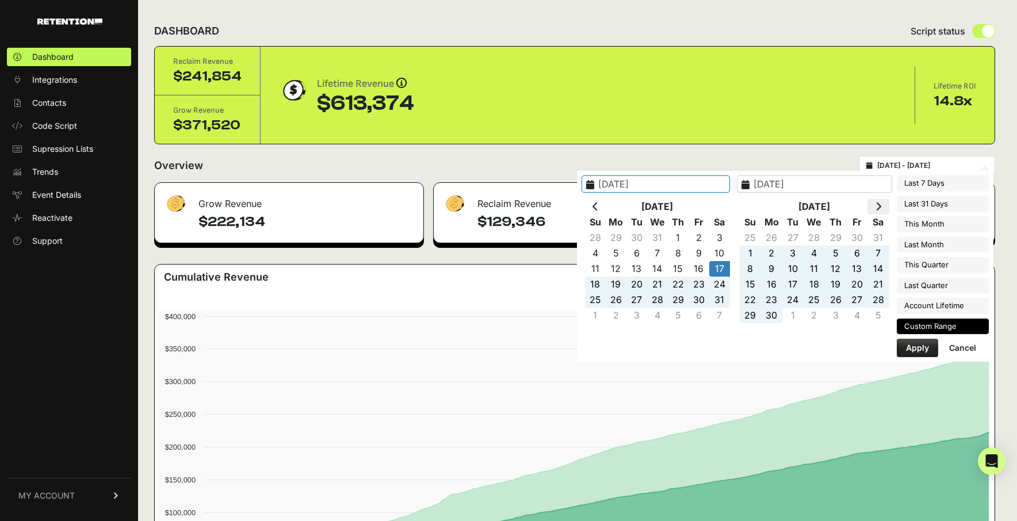
type input "[DATE]"
click at [881, 208] on icon at bounding box center [879, 206] width 6 height 9
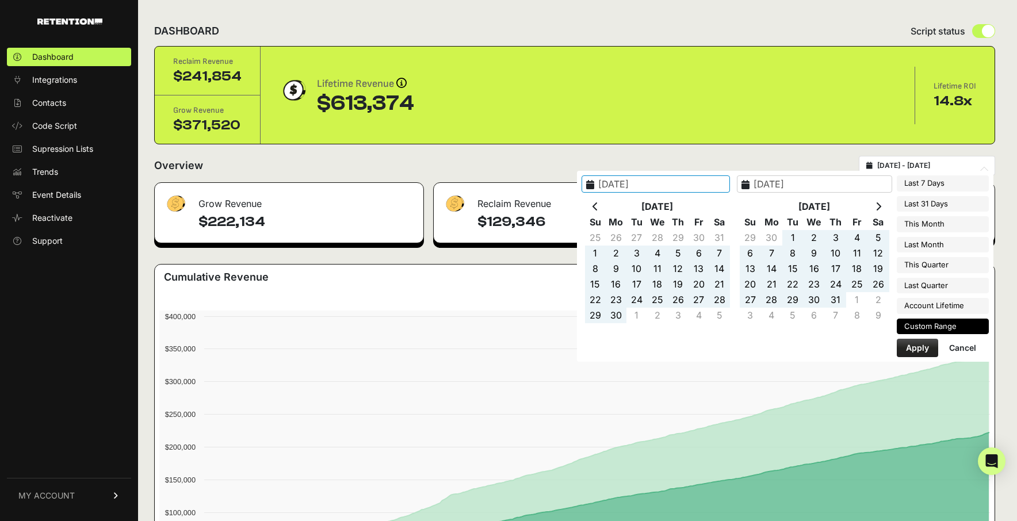
click at [881, 208] on icon at bounding box center [879, 206] width 6 height 9
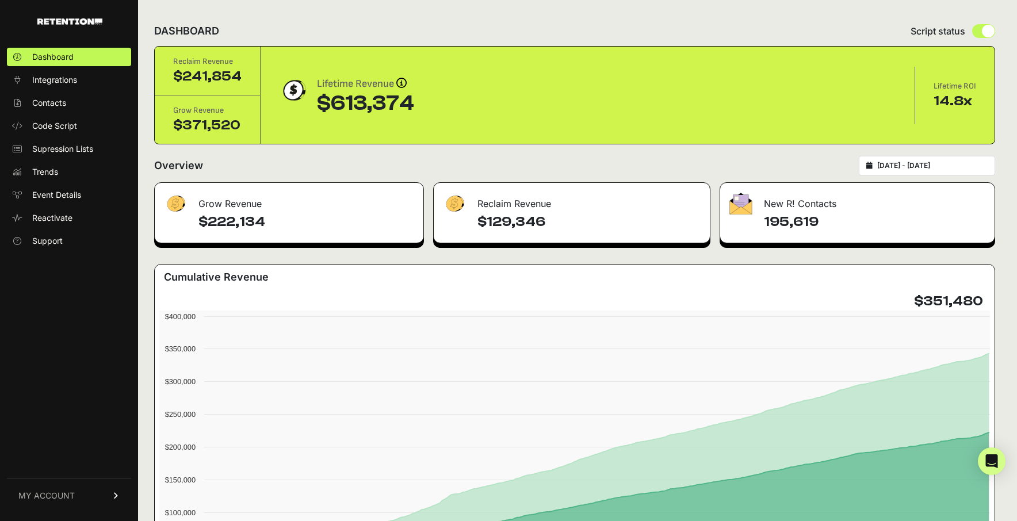
click at [868, 156] on div "Overview 2024-08-17 - 2025-07-27" at bounding box center [574, 166] width 841 height 20
drag, startPoint x: 925, startPoint y: 299, endPoint x: 991, endPoint y: 303, distance: 66.3
click at [990, 303] on div "$351,480" at bounding box center [574, 301] width 831 height 18
click at [934, 166] on input "2024-08-17 - 2025-07-27" at bounding box center [932, 165] width 110 height 9
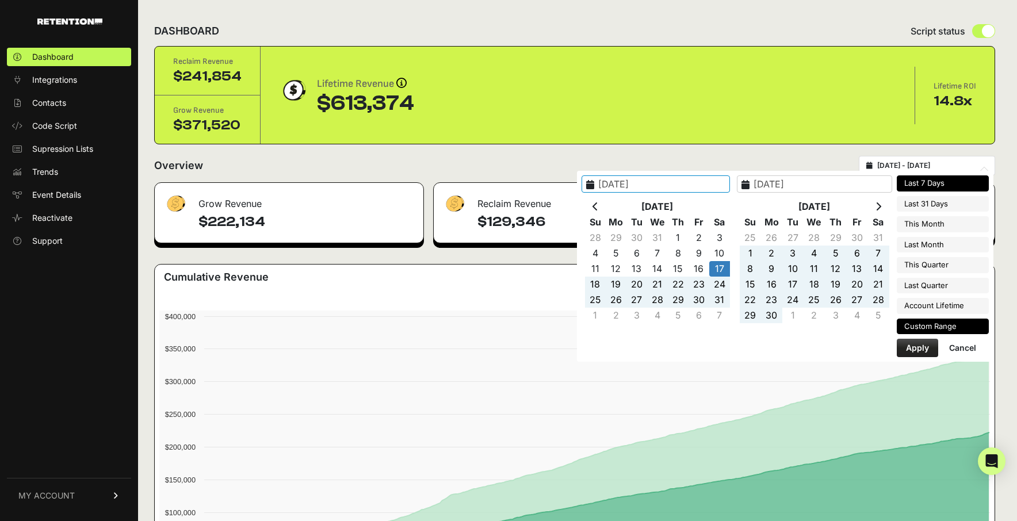
type input "2025-08-12"
type input "2025-08-18"
type input "2024-08-17"
type input "2025-07-27"
type input "2025-07-19"
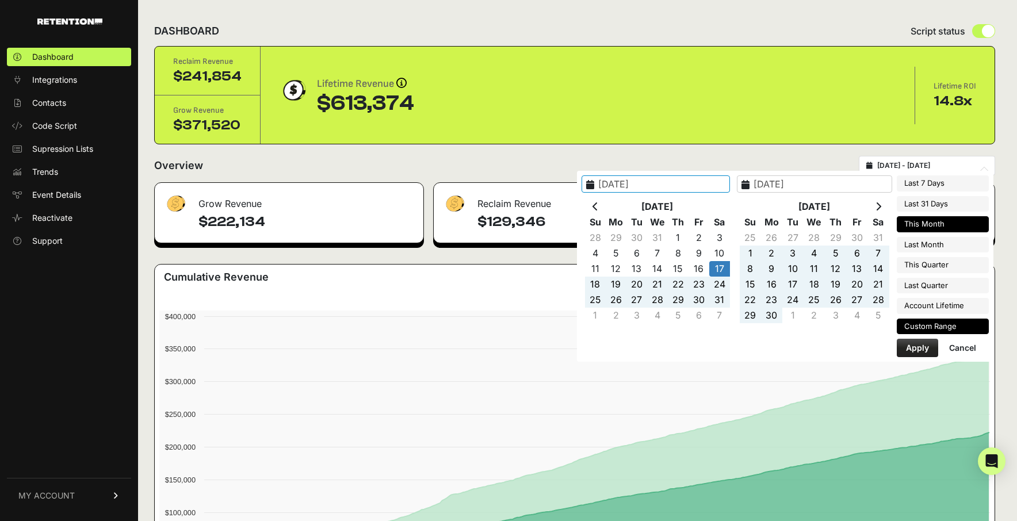
type input "2025-08-18"
type input "2025-08-01"
type input "2025-08-31"
type input "2025-07-01"
type input "2025-07-31"
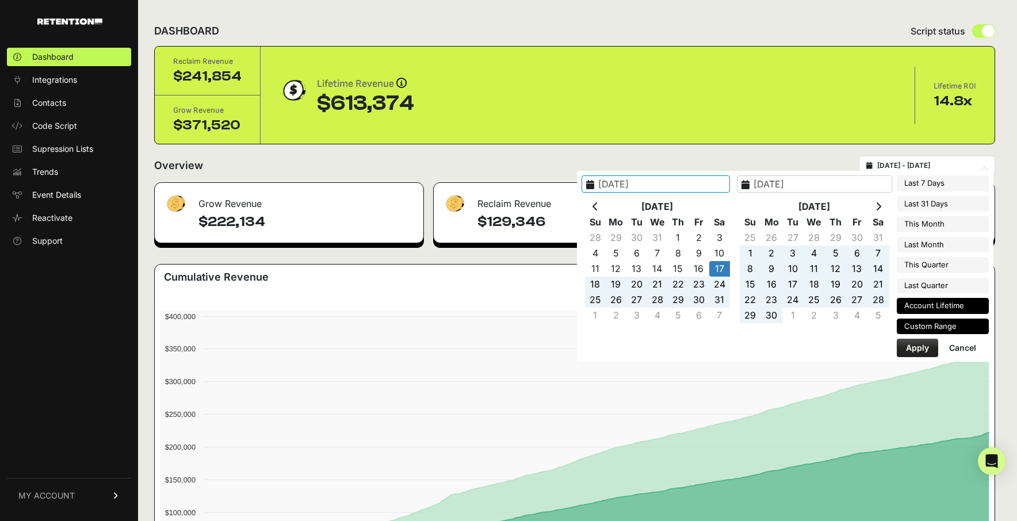
type input "2025-07-01"
type input "2025-09-30"
type input "2025-04-01"
type input "2025-06-30"
type input "2024-08-17"
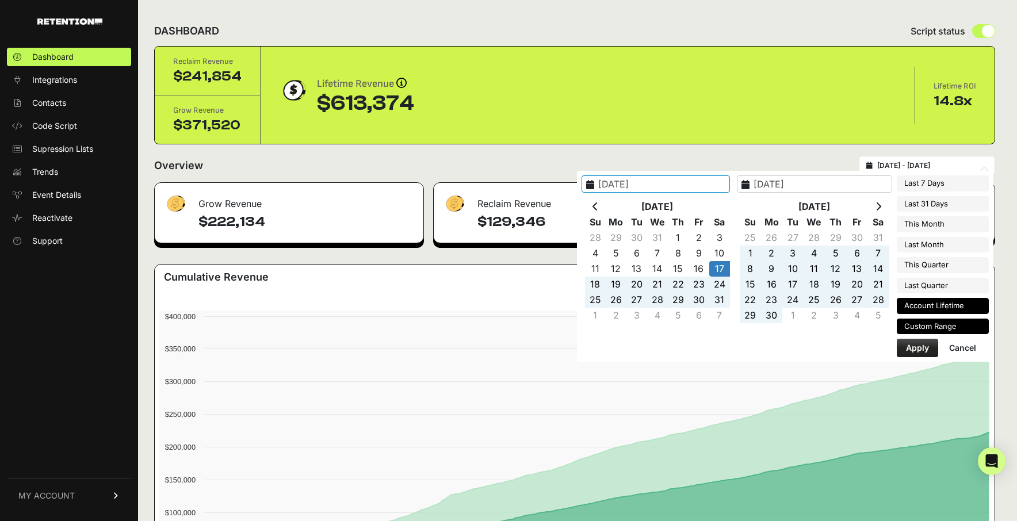
type input "2025-07-27"
type input "2023-05-18"
type input "2025-08-18"
type input "2024-08-17"
type input "2025-07-27"
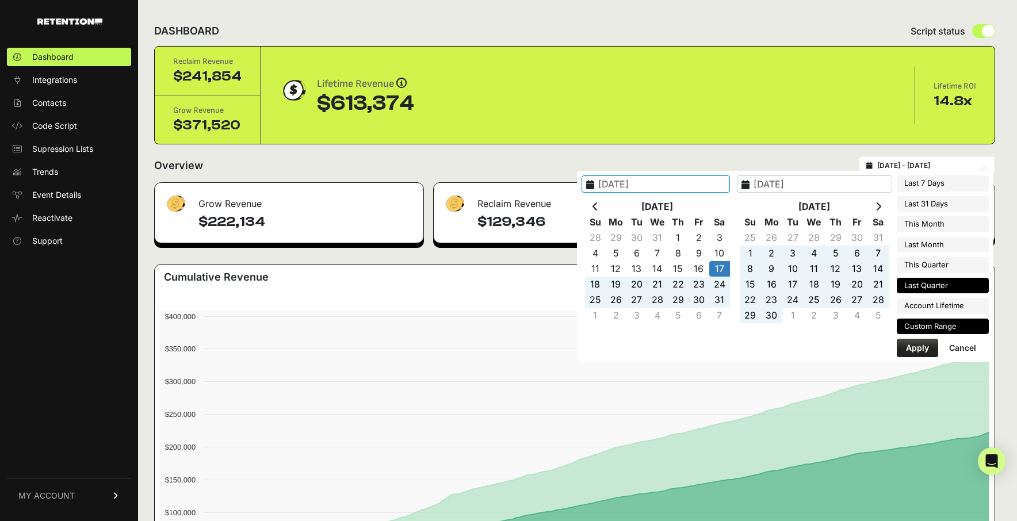
type input "2025-04-01"
type input "2025-06-30"
click at [948, 287] on li "Last Quarter" at bounding box center [943, 286] width 92 height 16
type input "2025-04-01 - 2025-06-30"
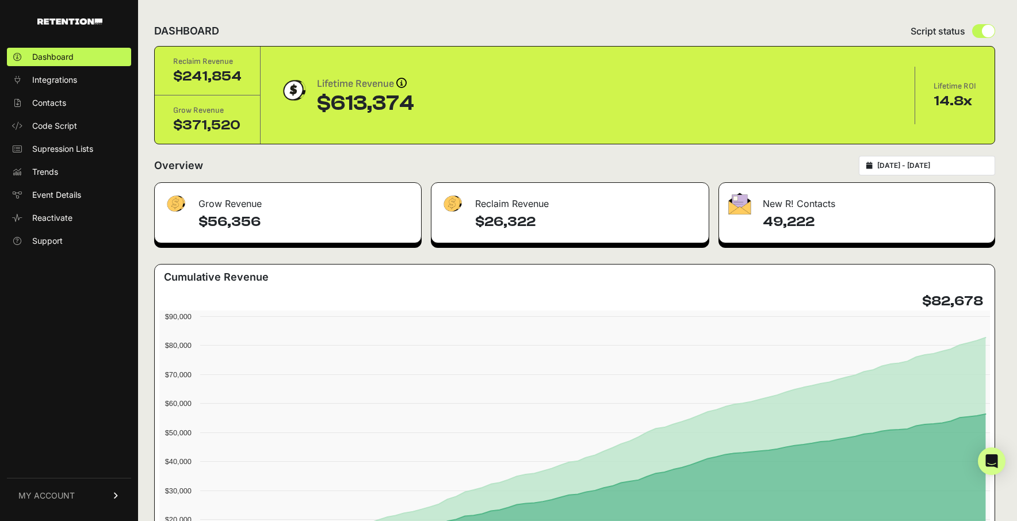
type input "[DATE]"
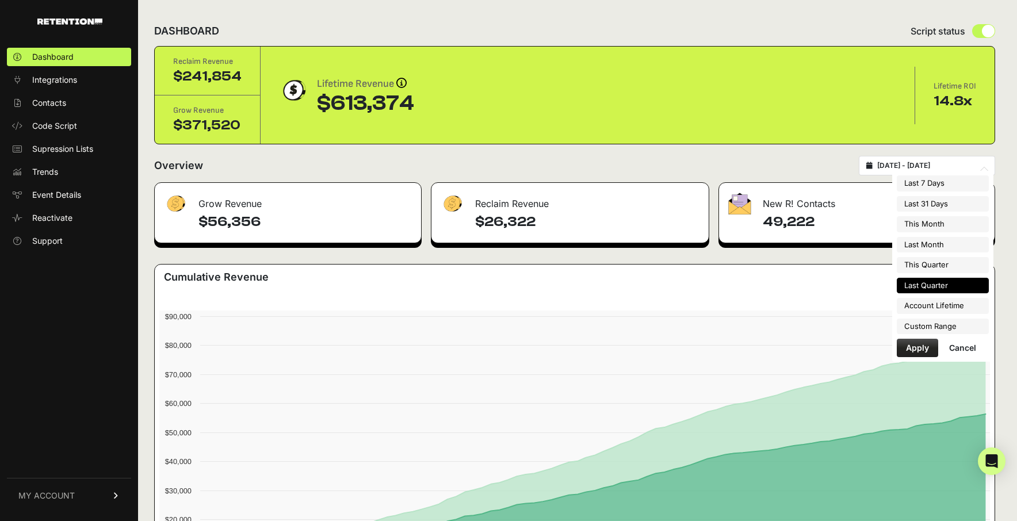
click at [914, 170] on input "[DATE] - [DATE]" at bounding box center [932, 165] width 110 height 9
type input "[DATE]"
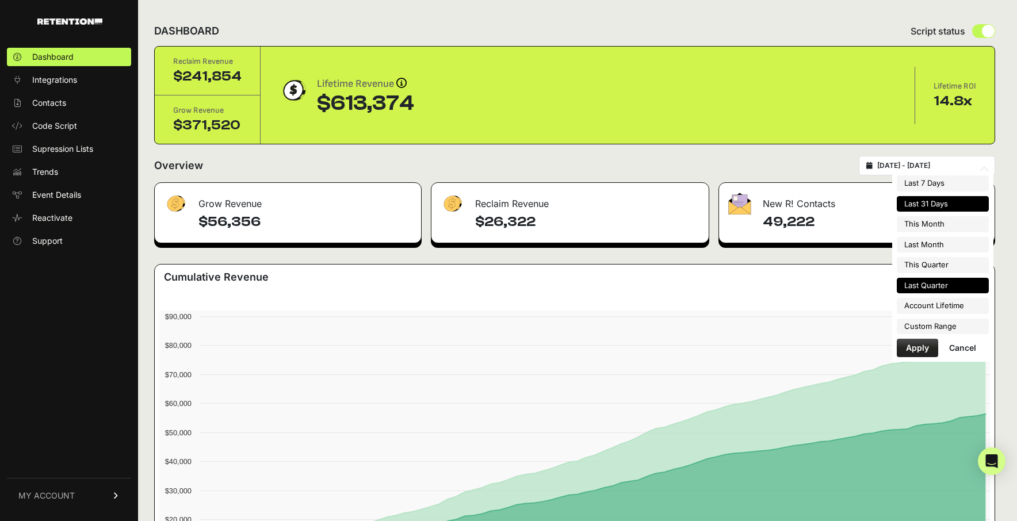
type input "[DATE]"
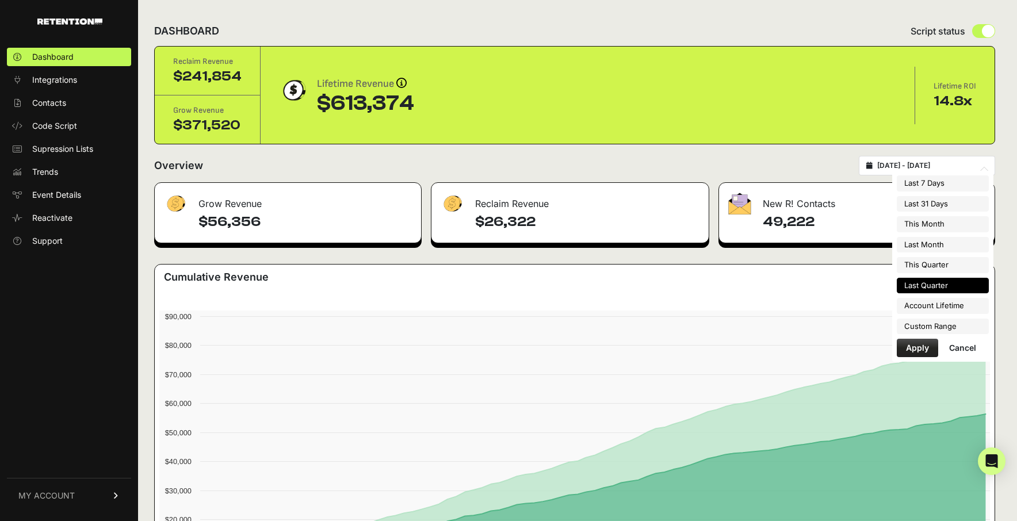
type input "[DATE]"
type input "2025-09-30"
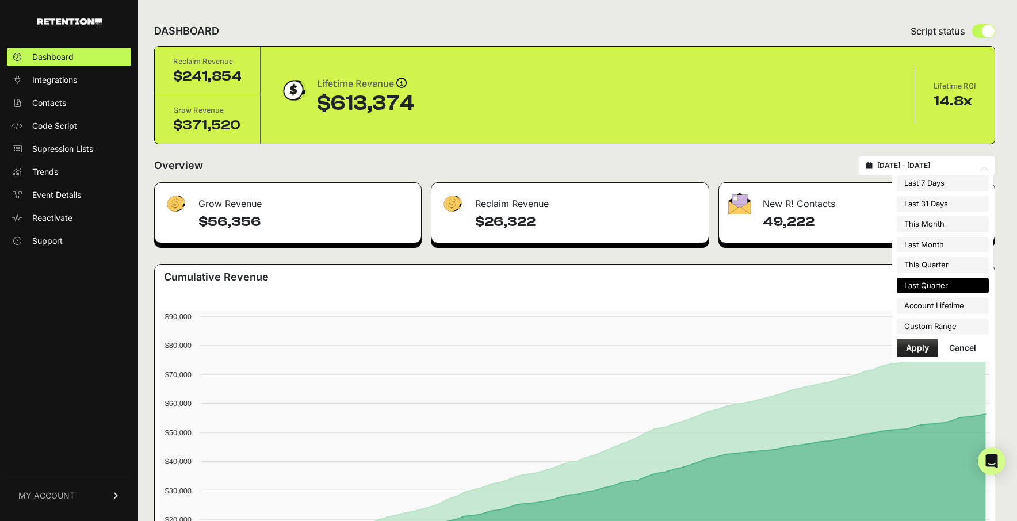
type input "2025-04-01"
type input "2025-06-30"
type input "2023-05-18"
type input "2025-08-18"
type input "2025-04-01"
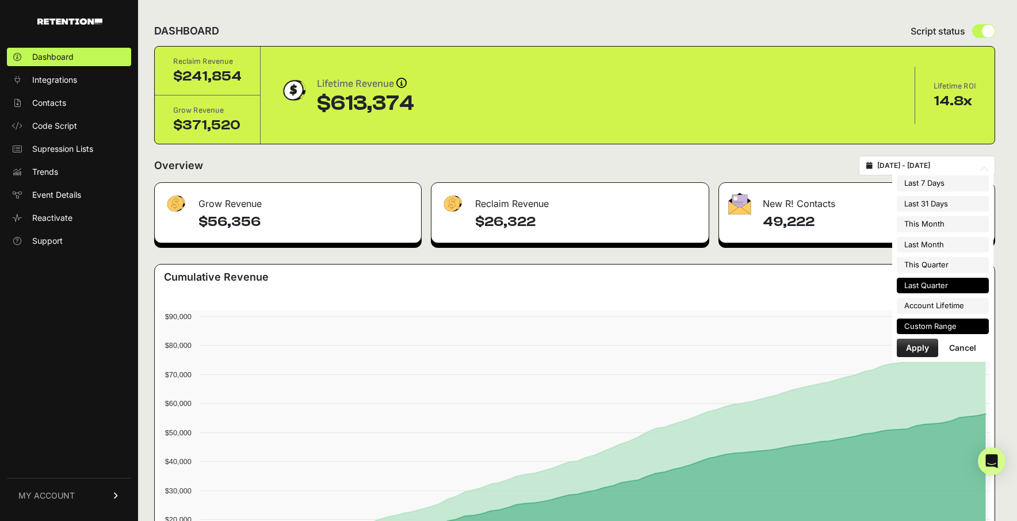
type input "2025-06-30"
click at [931, 323] on li "Custom Range" at bounding box center [943, 327] width 92 height 16
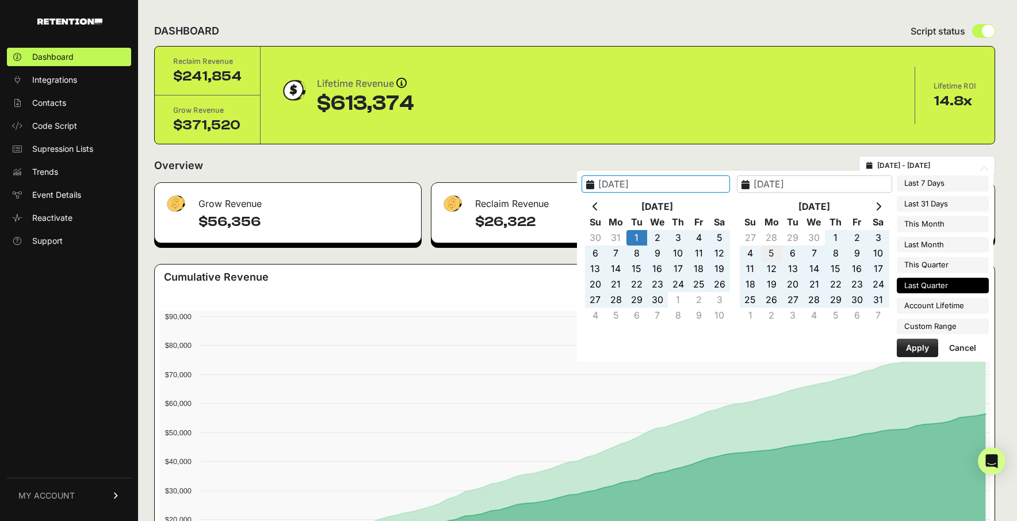
type input "2023-05-18"
type input "2025-08-18"
type input "2025-04-01"
type input "2025-06-30"
click at [606, 207] on th at bounding box center [595, 207] width 21 height 16
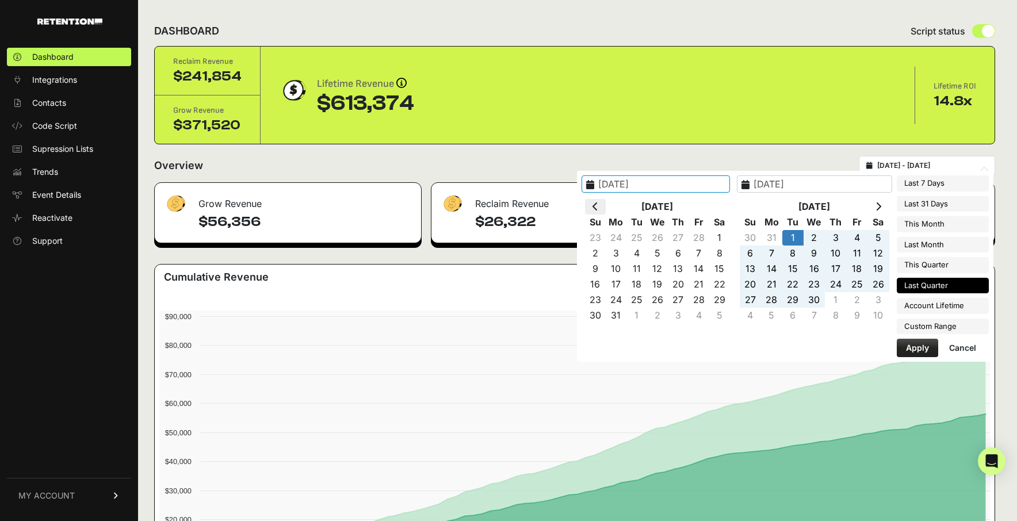
click at [606, 207] on th at bounding box center [595, 207] width 21 height 16
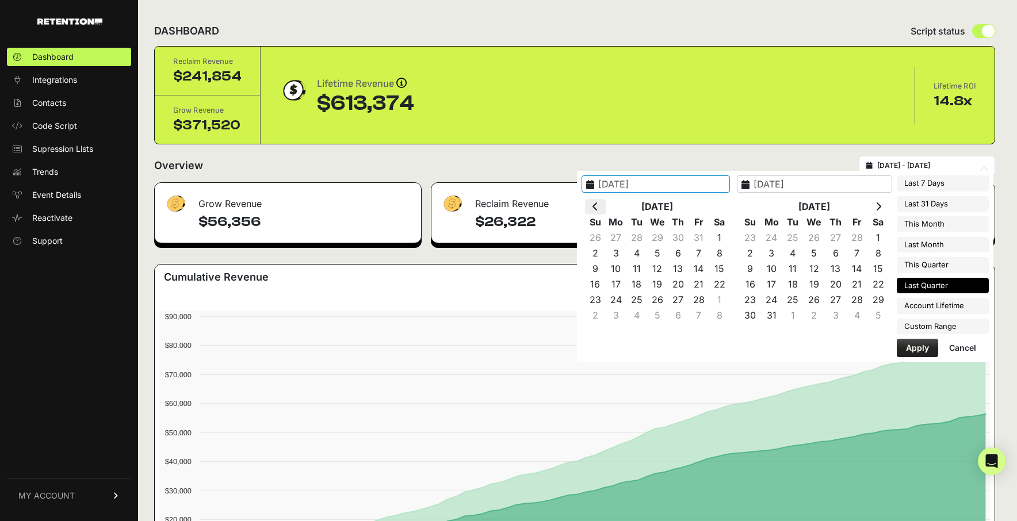
click at [606, 208] on th at bounding box center [595, 207] width 21 height 16
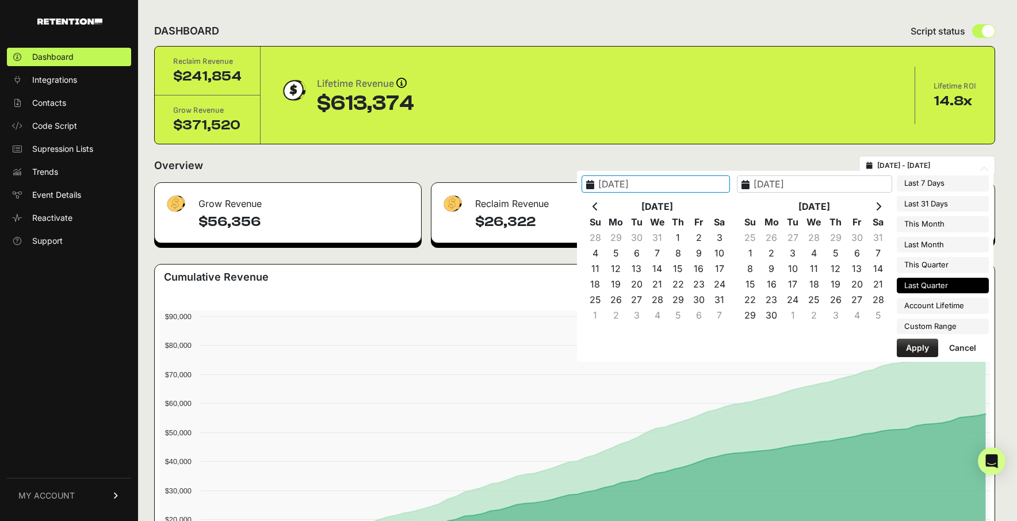
click at [606, 208] on th at bounding box center [595, 207] width 21 height 16
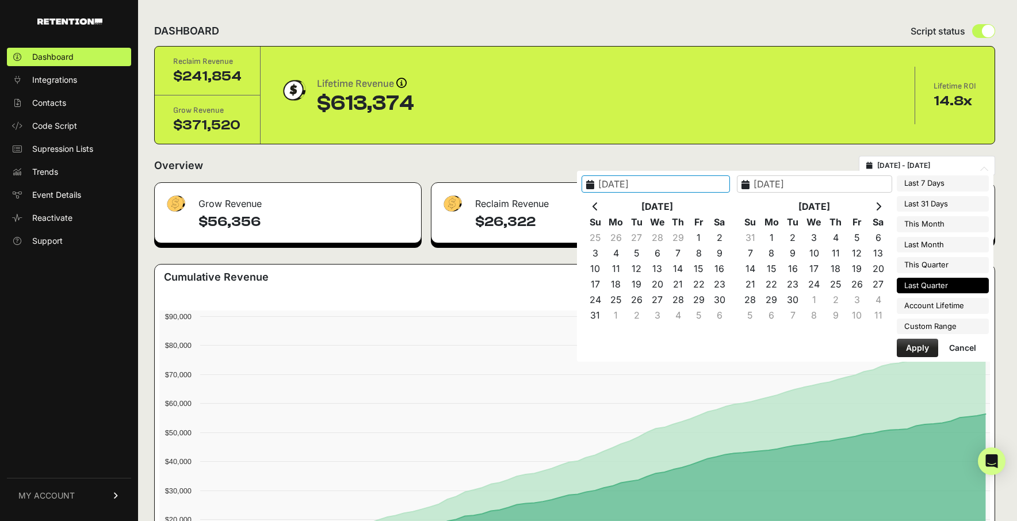
click at [606, 208] on th at bounding box center [595, 207] width 21 height 16
click at [652, 188] on input "2025-04-01" at bounding box center [656, 183] width 148 height 17
click at [598, 210] on icon at bounding box center [596, 206] width 6 height 9
click at [880, 207] on icon at bounding box center [879, 206] width 6 height 9
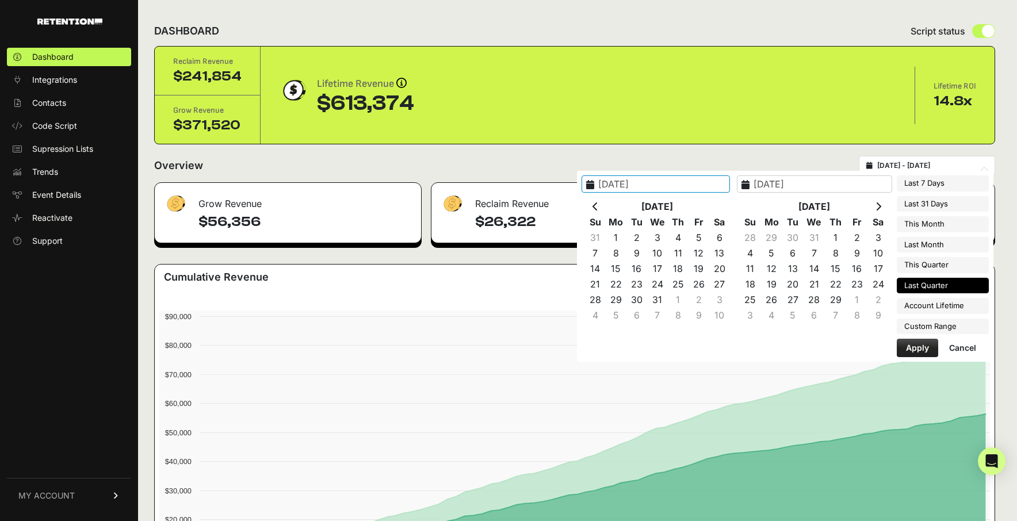
click at [880, 207] on icon at bounding box center [879, 206] width 6 height 9
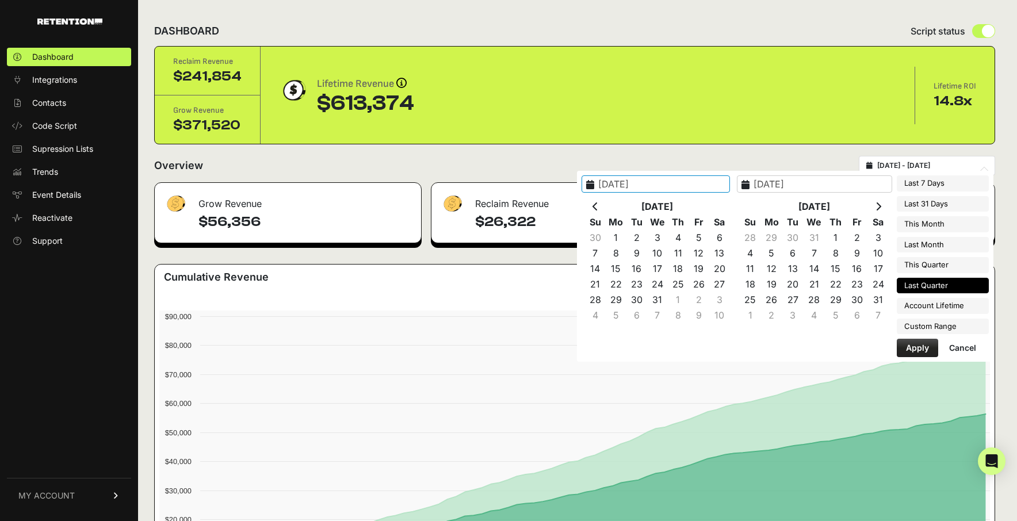
click at [880, 207] on icon at bounding box center [879, 206] width 6 height 9
type input "2024-08-18"
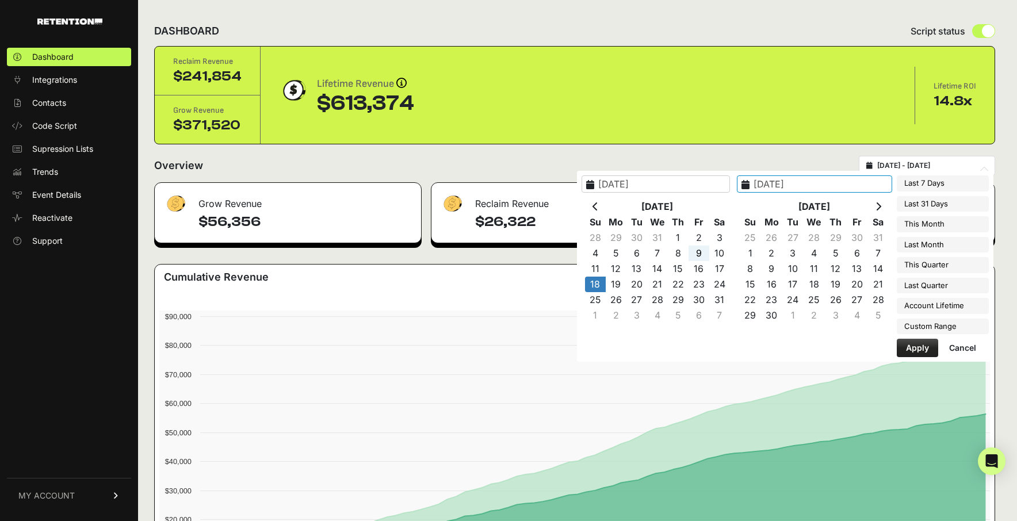
type input "2024-08-25"
click at [819, 181] on input "2024-08-25" at bounding box center [814, 183] width 155 height 17
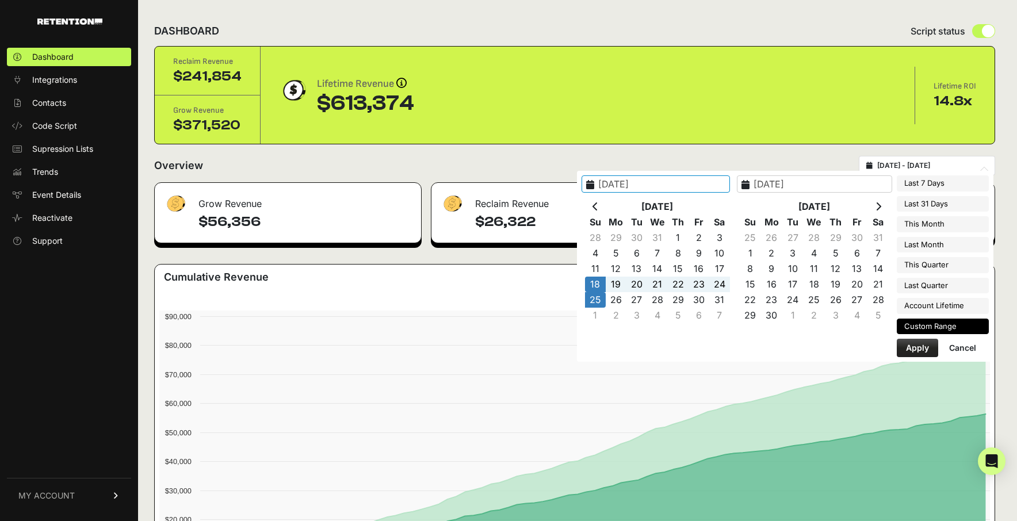
click at [879, 205] on icon at bounding box center [879, 206] width 6 height 9
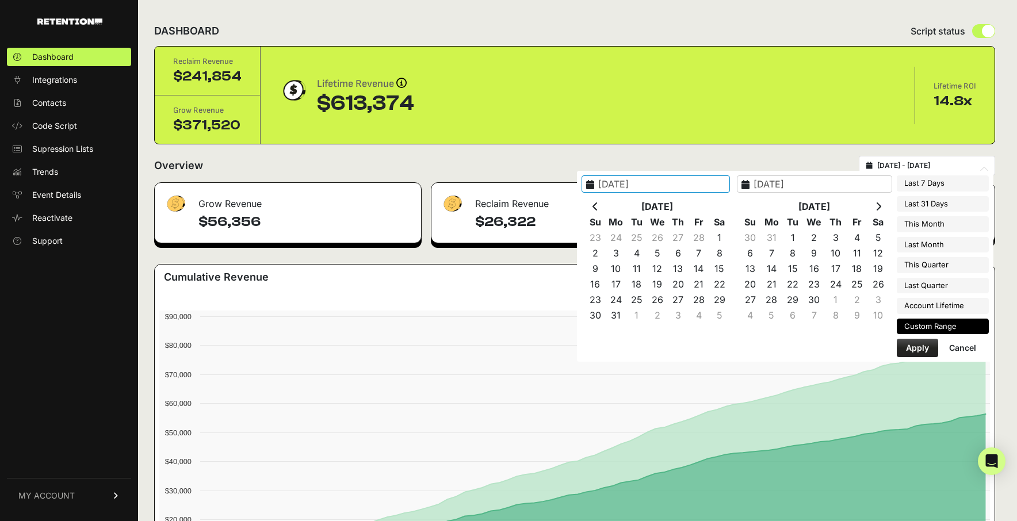
click at [879, 205] on icon at bounding box center [879, 206] width 6 height 9
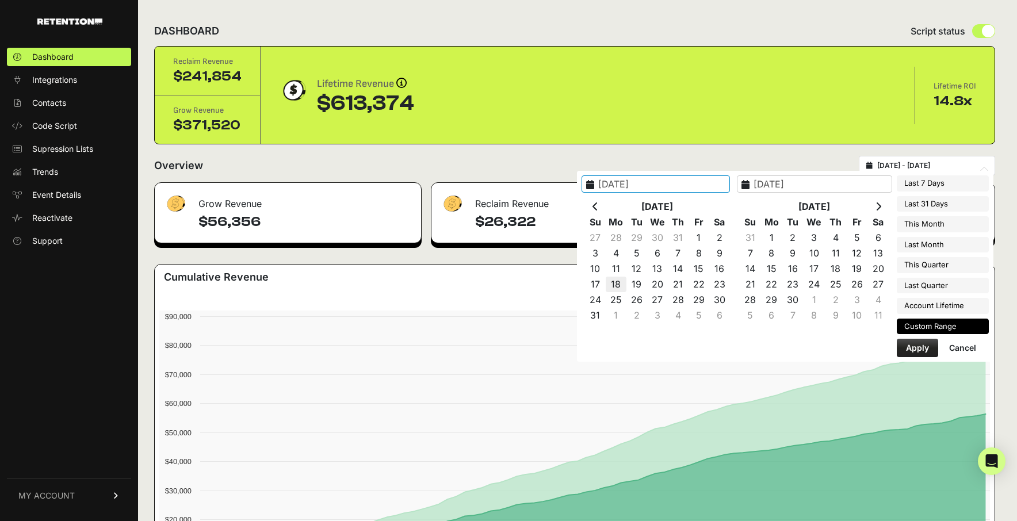
type input "2025-08-18"
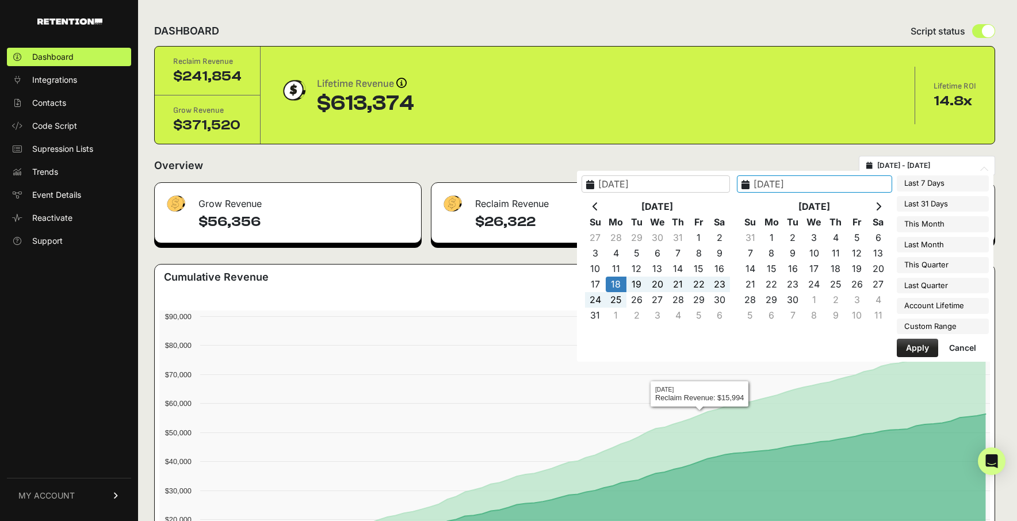
type input "2025-08-18"
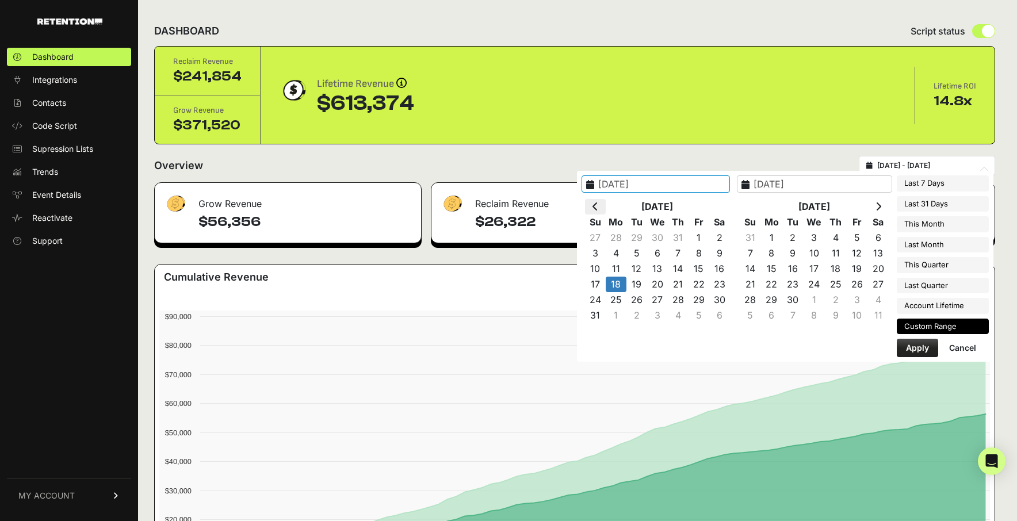
click at [606, 211] on th at bounding box center [595, 207] width 21 height 16
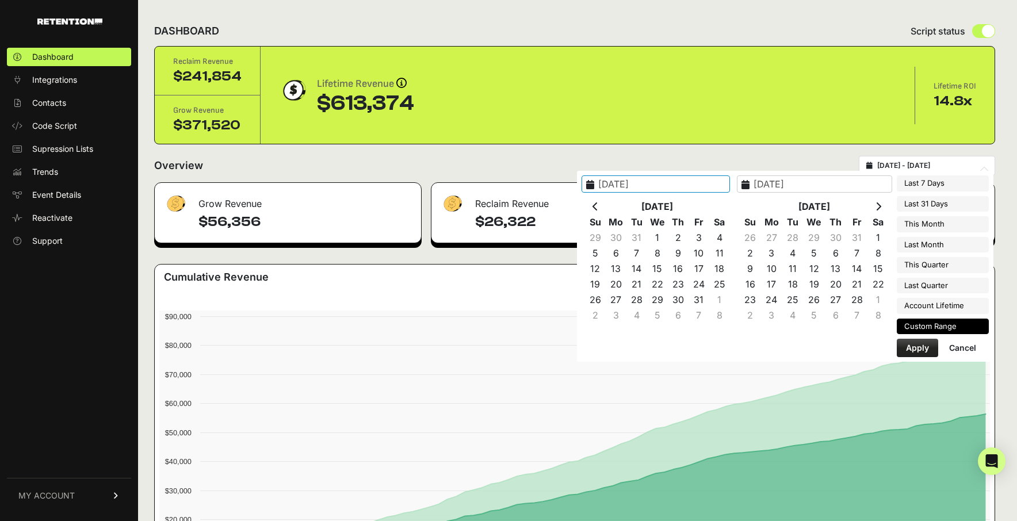
click at [606, 211] on th at bounding box center [595, 207] width 21 height 16
type input "2024-09-18"
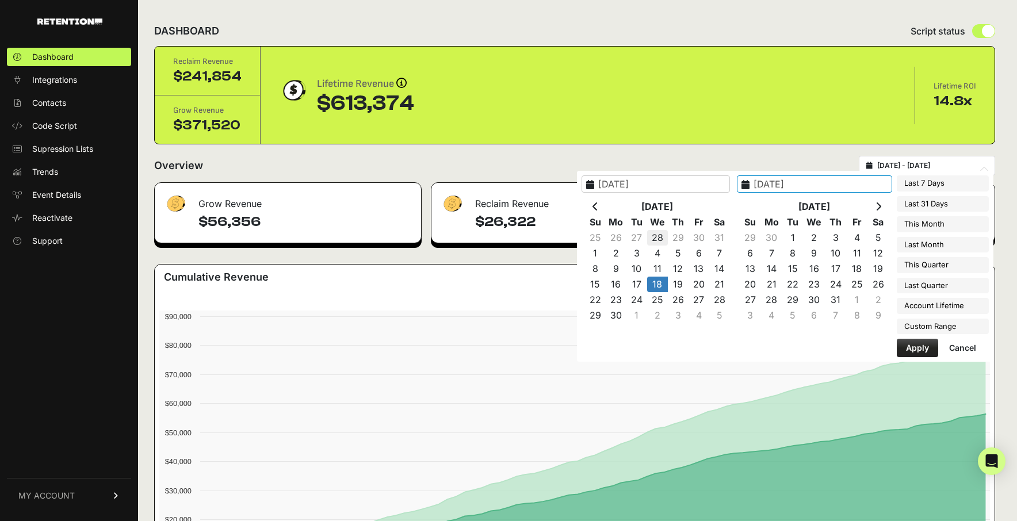
type input "2024-08-28"
click at [671, 182] on input "2024-09-18" at bounding box center [656, 183] width 148 height 17
type input "2024-08-18"
click at [831, 185] on input "2024-08-28" at bounding box center [814, 183] width 155 height 17
click at [796, 186] on input "2024-08-18" at bounding box center [814, 183] width 155 height 17
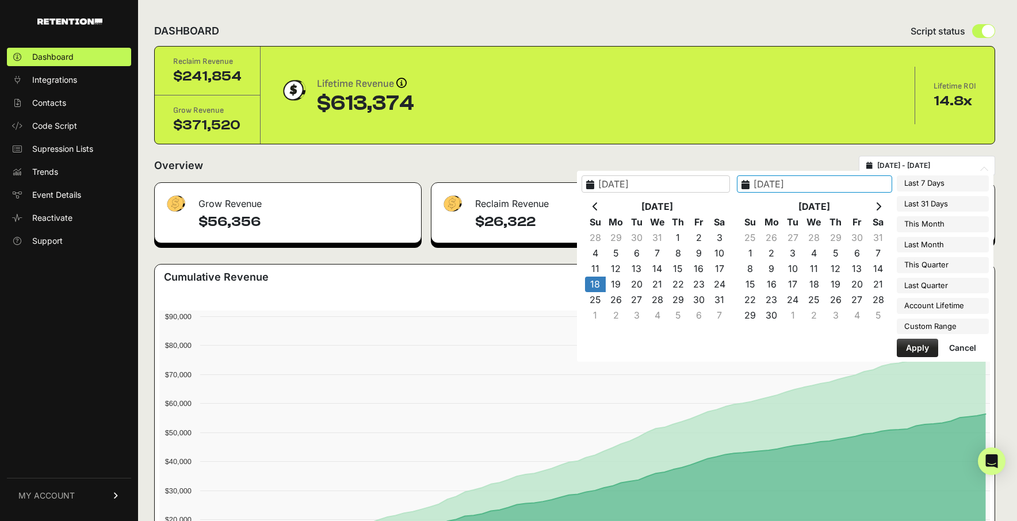
click at [830, 185] on input "2025-08-18" at bounding box center [814, 183] width 155 height 17
type input "2025-08-18"
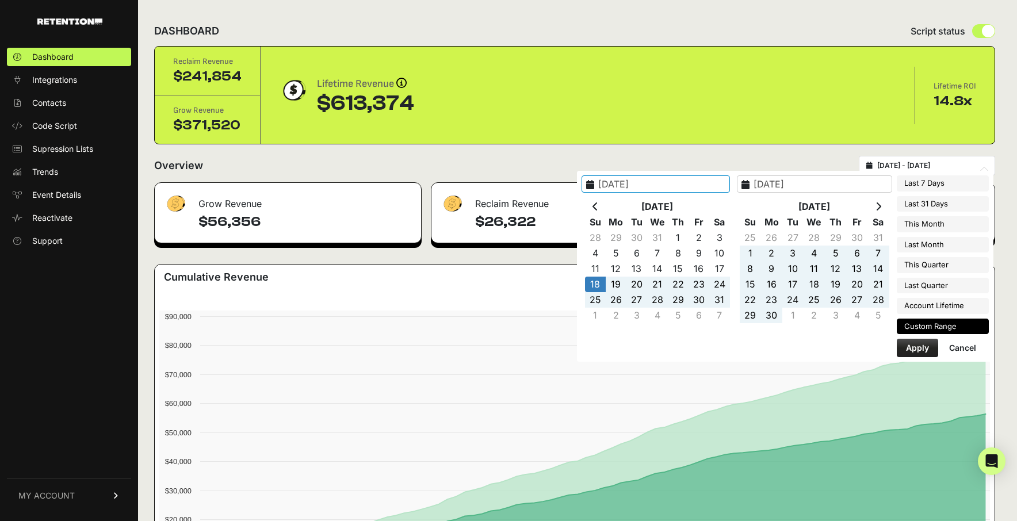
type input "2024-08-31"
click at [911, 347] on button "Apply" at bounding box center [917, 348] width 41 height 18
type input "[DATE] - [DATE]"
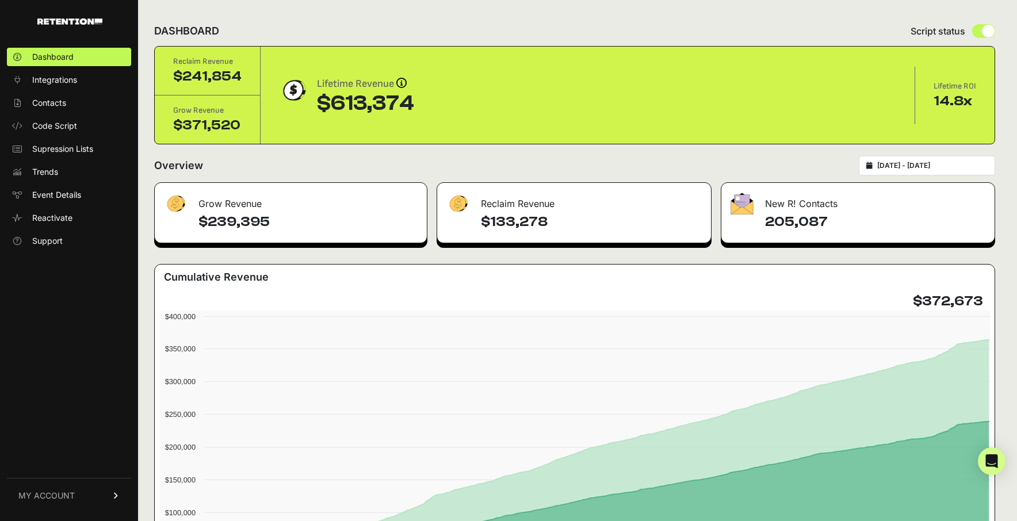
drag, startPoint x: 991, startPoint y: 299, endPoint x: 923, endPoint y: 307, distance: 67.8
click at [923, 307] on div "$372,673" at bounding box center [949, 301] width 72 height 18
copy h4 "$372,673"
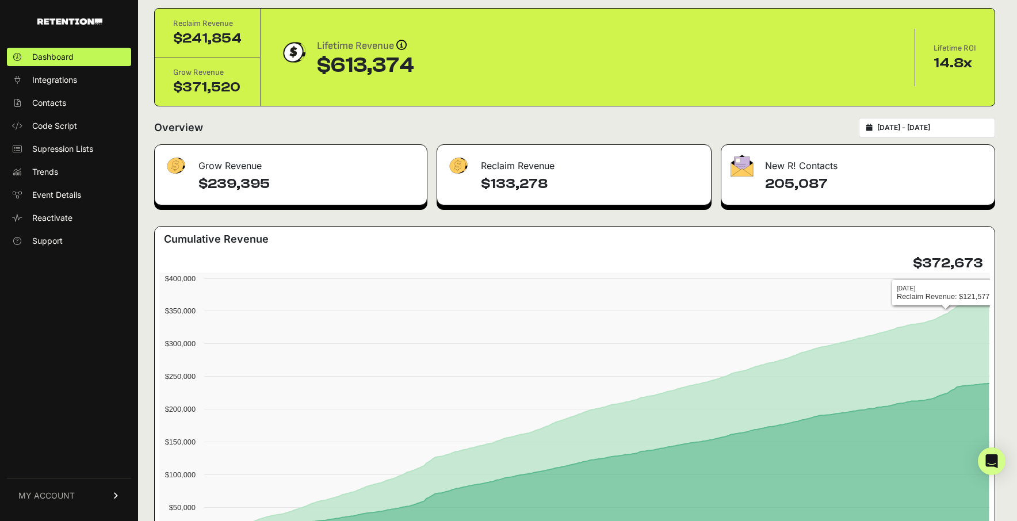
scroll to position [59, 0]
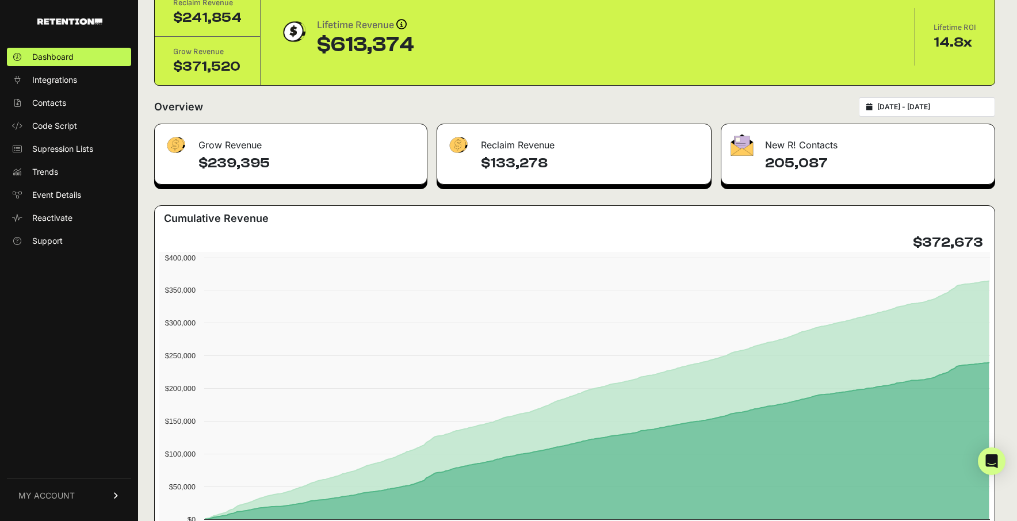
click at [949, 250] on h4 "$372,673" at bounding box center [948, 243] width 70 height 18
drag, startPoint x: 926, startPoint y: 244, endPoint x: 987, endPoint y: 244, distance: 61.0
click at [983, 244] on h4 "$372,673" at bounding box center [948, 243] width 70 height 18
copy h4 "$372,673"
